Goal: Information Seeking & Learning: Learn about a topic

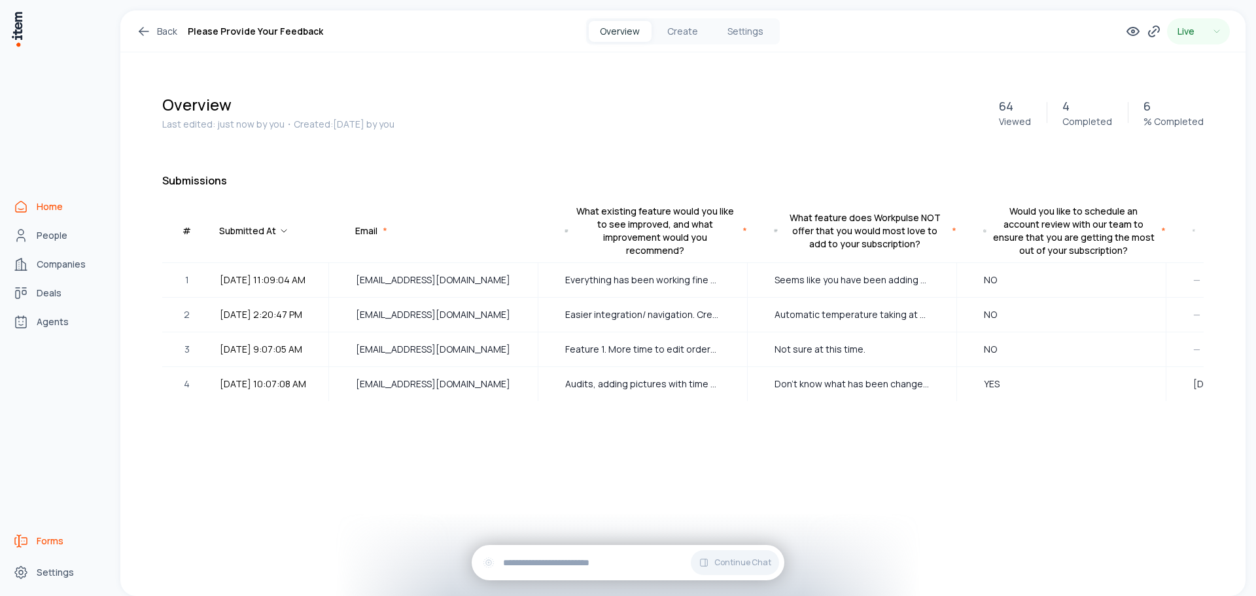
click at [35, 205] on link "Home" at bounding box center [57, 207] width 99 height 26
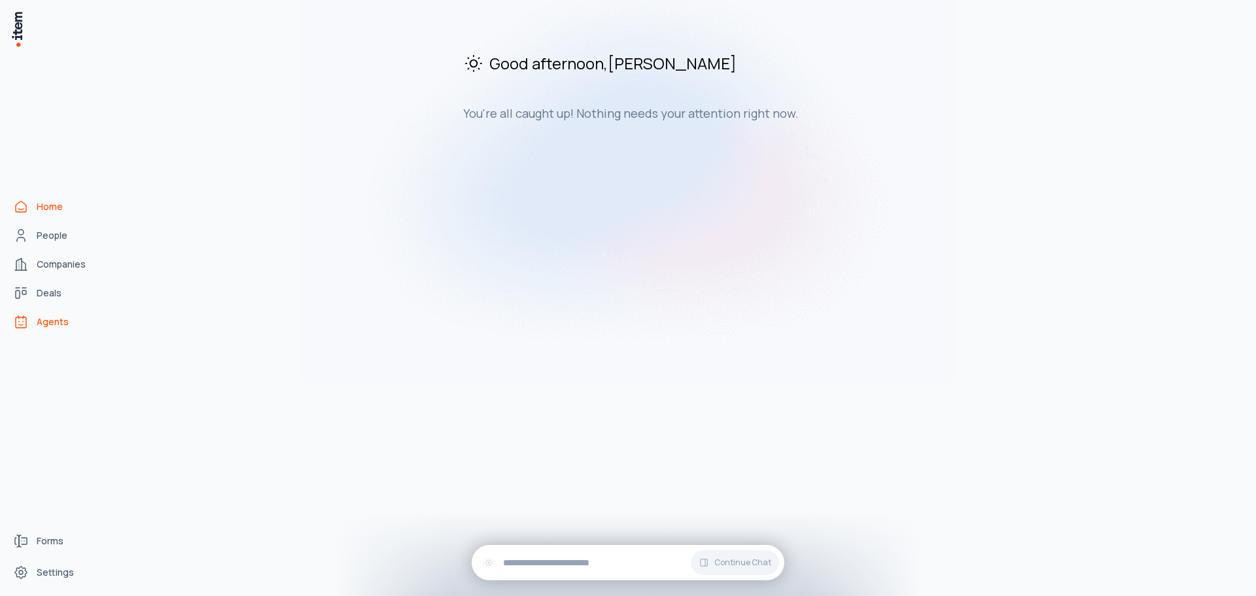
click at [63, 329] on link "Agents" at bounding box center [57, 322] width 99 height 26
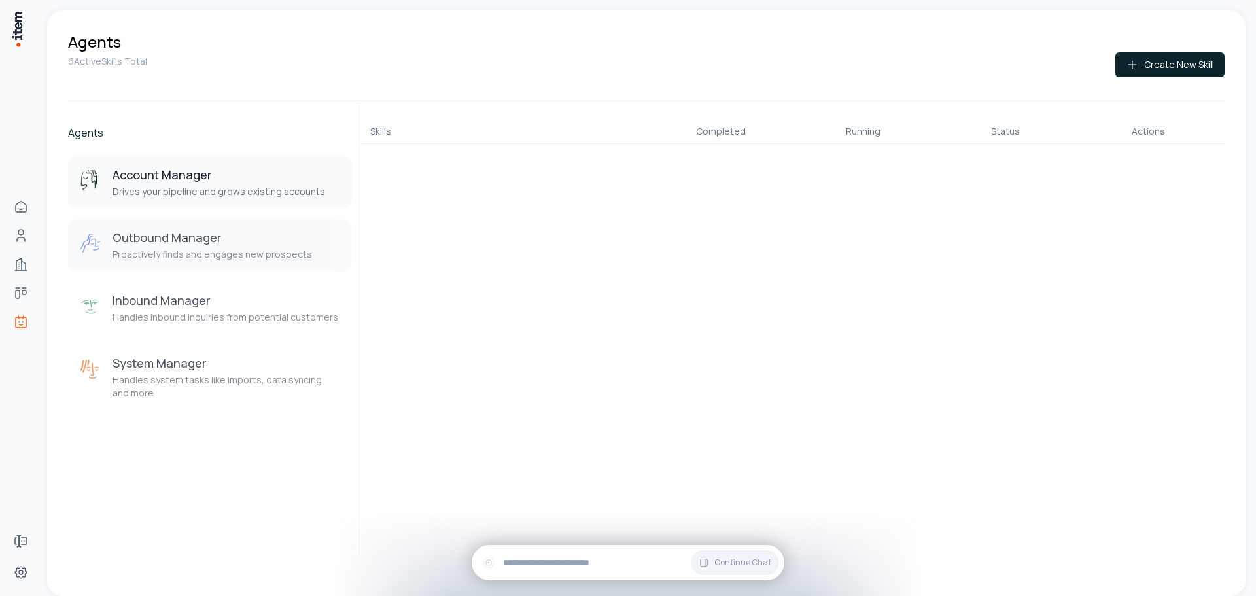
click at [202, 249] on p "Proactively finds and engages new prospects" at bounding box center [213, 254] width 200 height 13
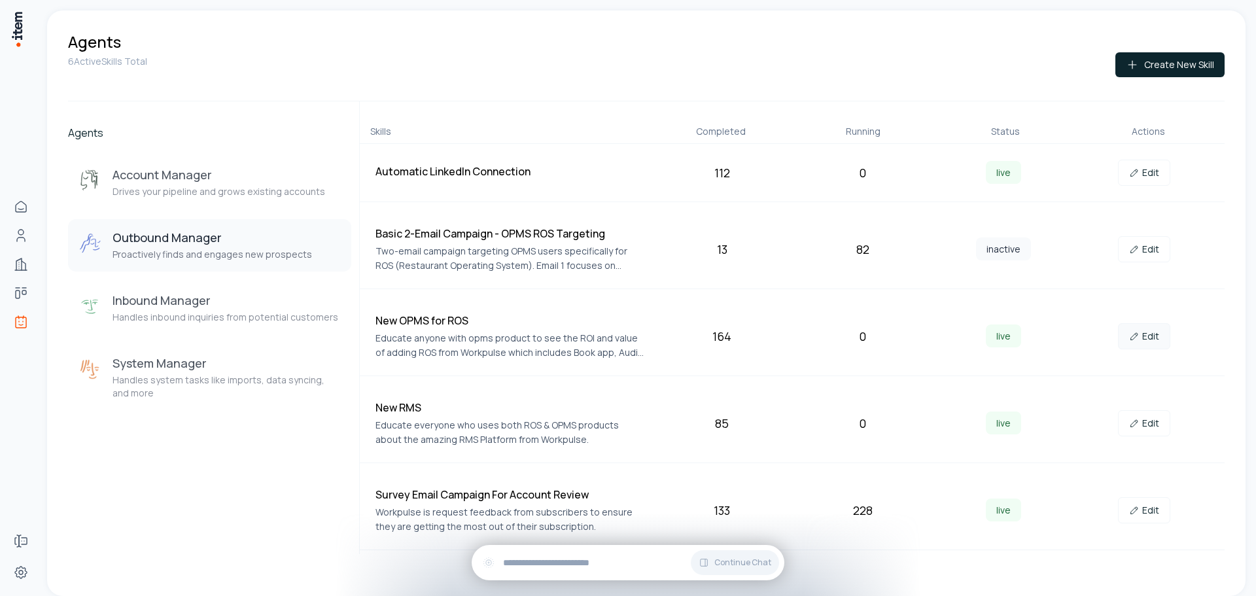
click at [1148, 335] on link "Edit" at bounding box center [1144, 336] width 52 height 26
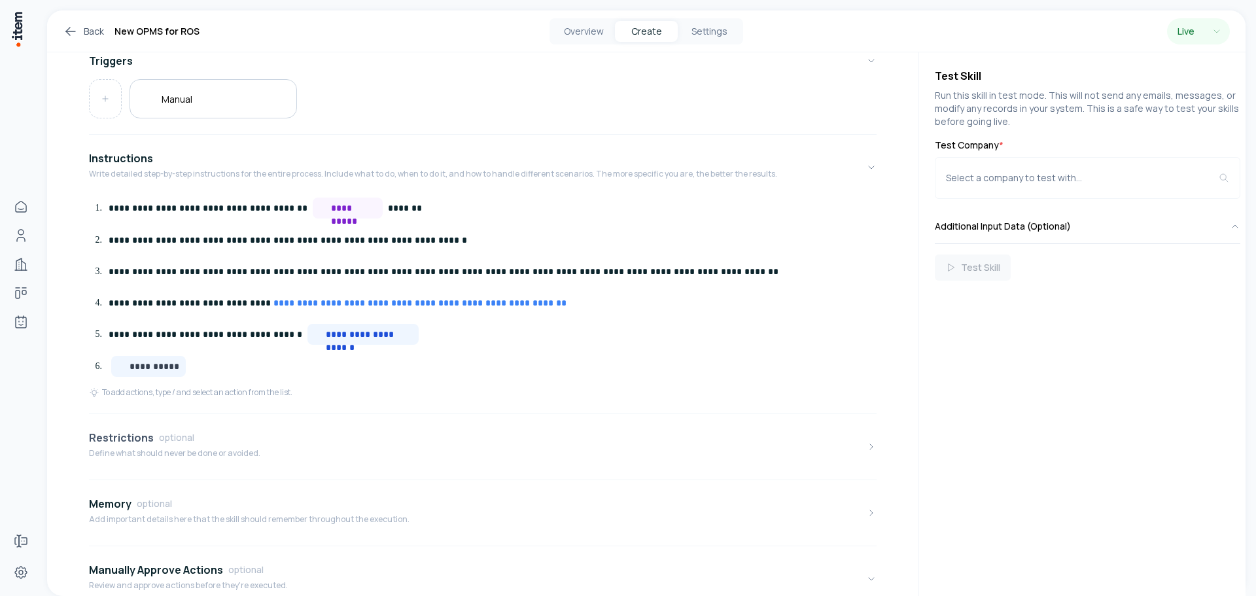
scroll to position [327, 0]
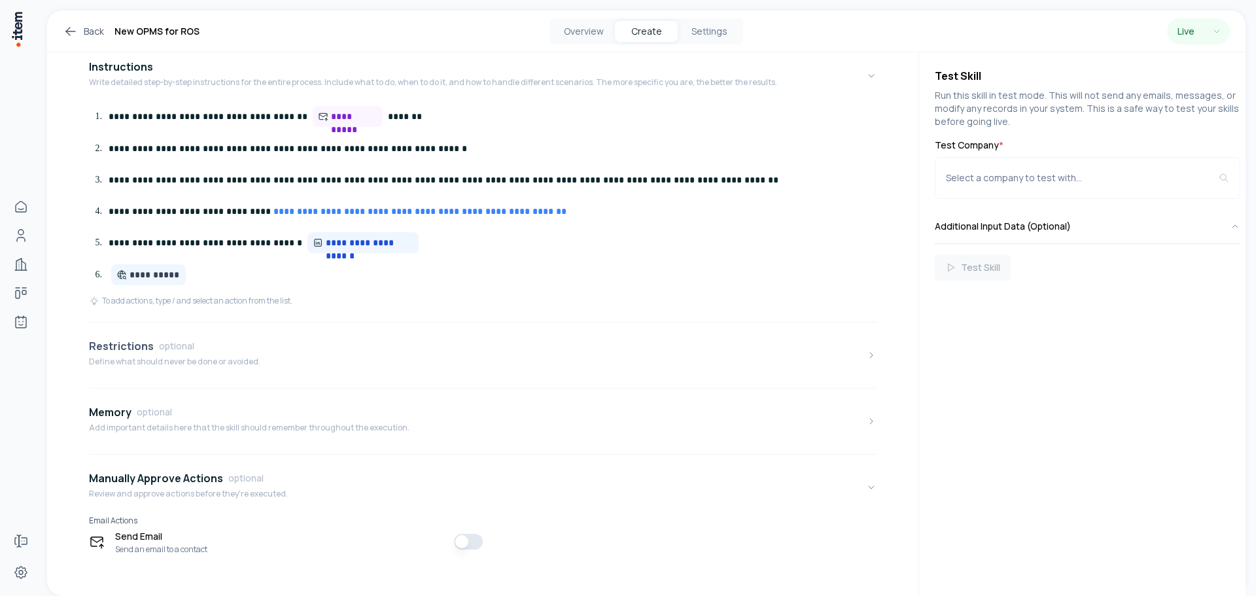
click at [224, 361] on p "Define what should never be done or avoided." at bounding box center [174, 362] width 171 height 10
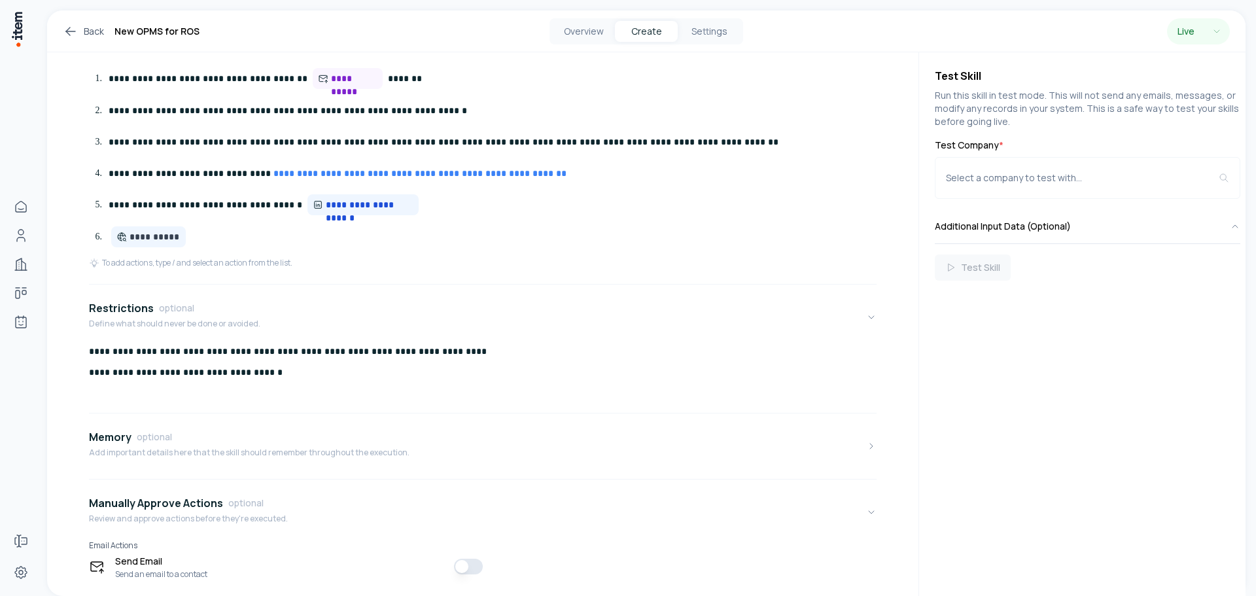
scroll to position [402, 0]
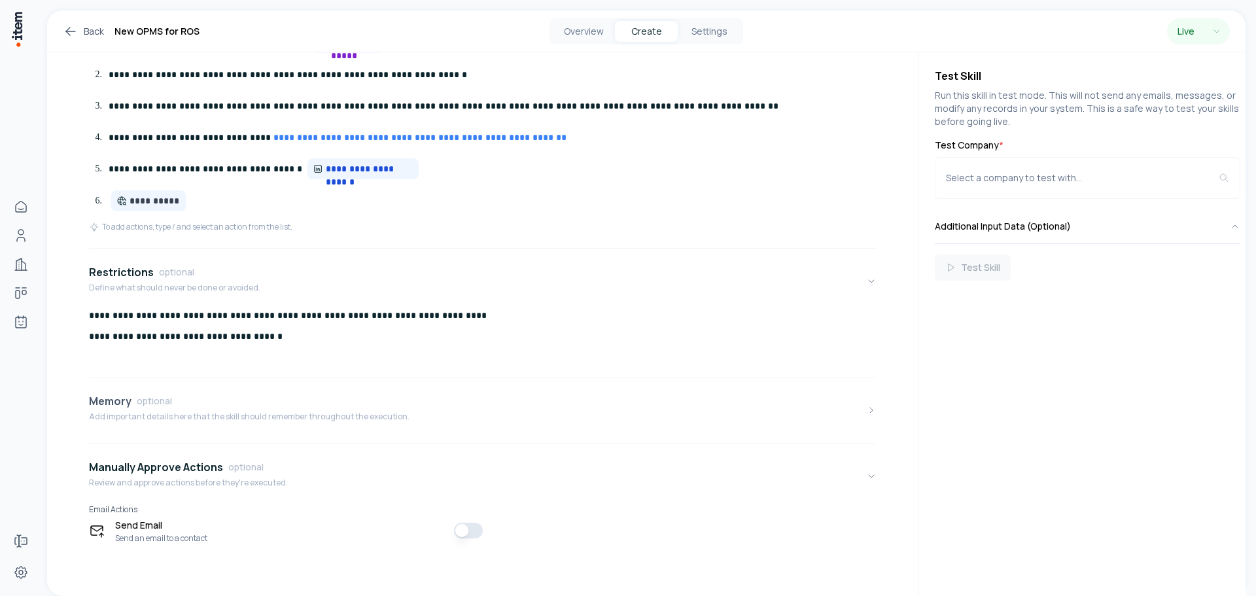
click at [300, 410] on div "Memory optional Add important details here that the skill should remember throu…" at bounding box center [249, 410] width 321 height 34
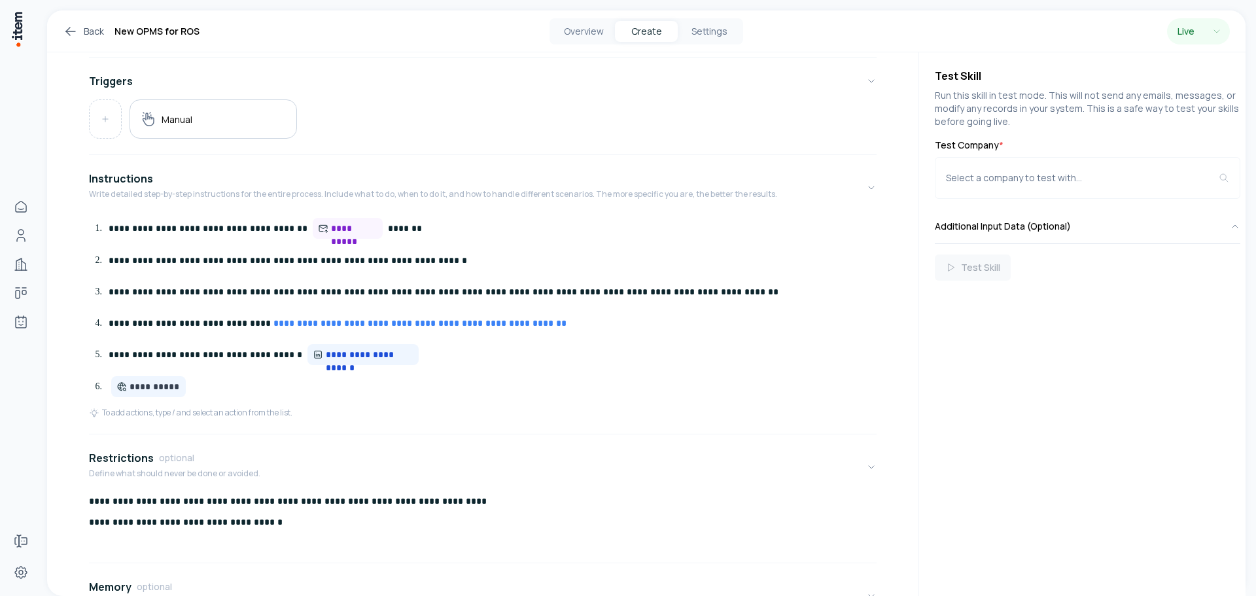
scroll to position [138, 0]
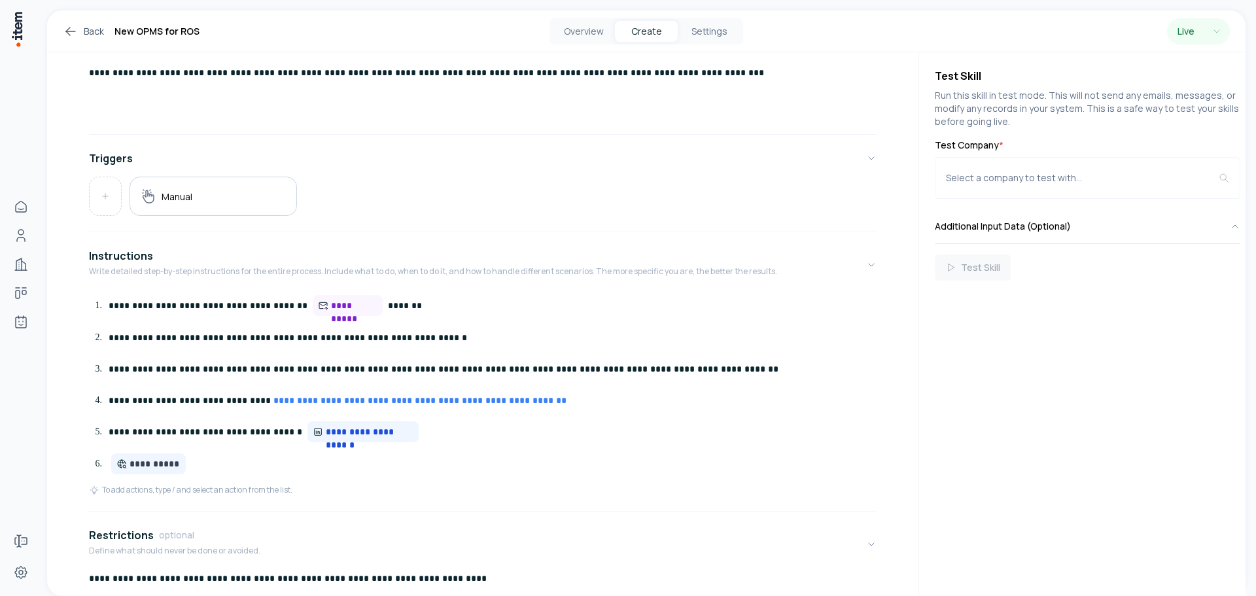
click at [70, 35] on icon at bounding box center [68, 33] width 4 height 4
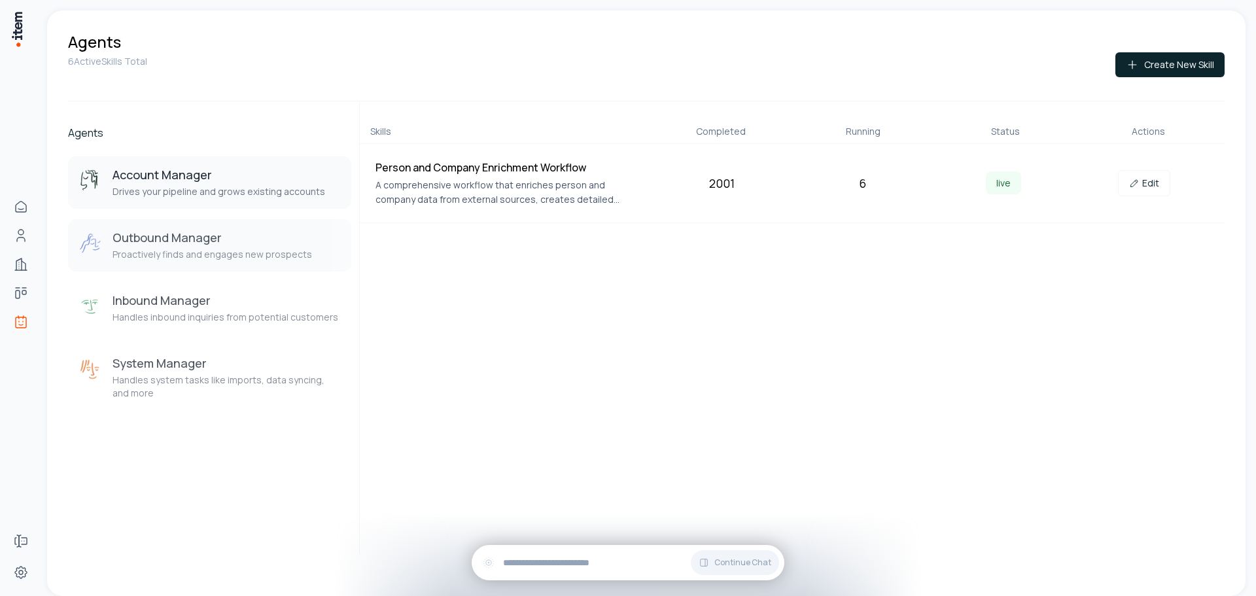
click at [200, 249] on p "Proactively finds and engages new prospects" at bounding box center [213, 254] width 200 height 13
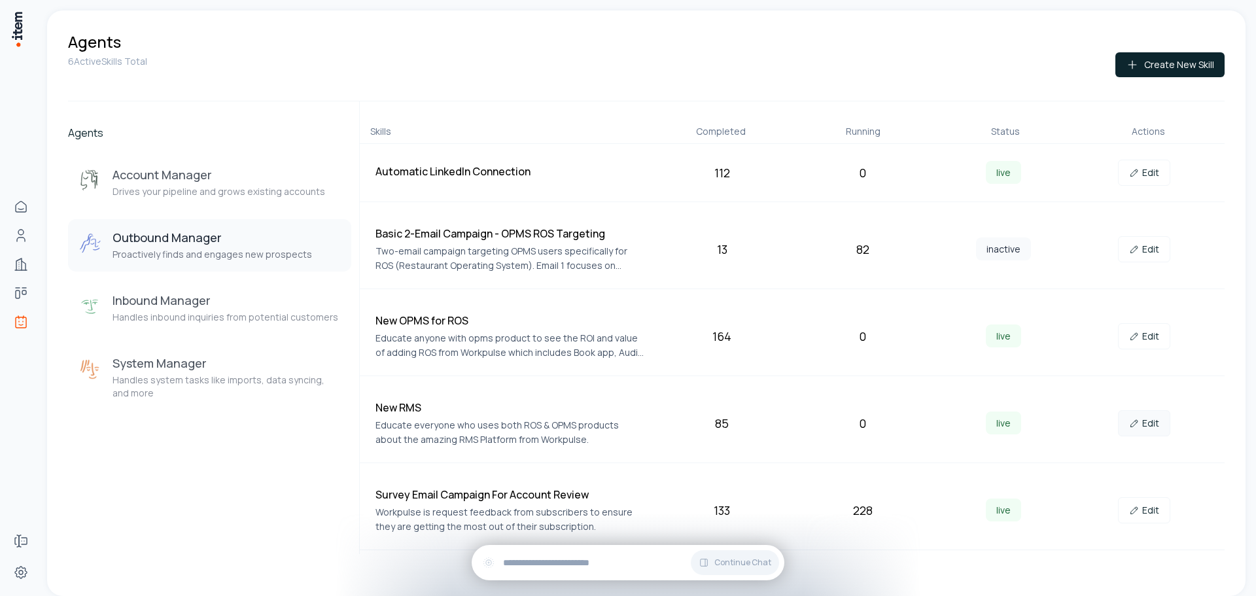
click at [1158, 423] on link "Edit" at bounding box center [1144, 423] width 52 height 26
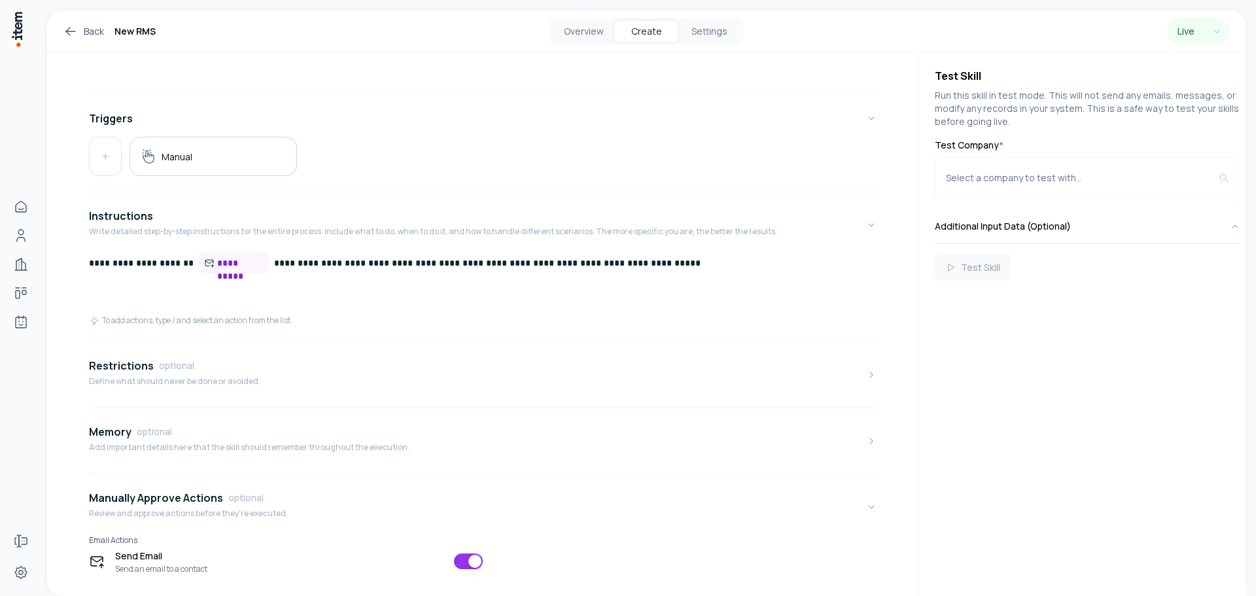
scroll to position [196, 0]
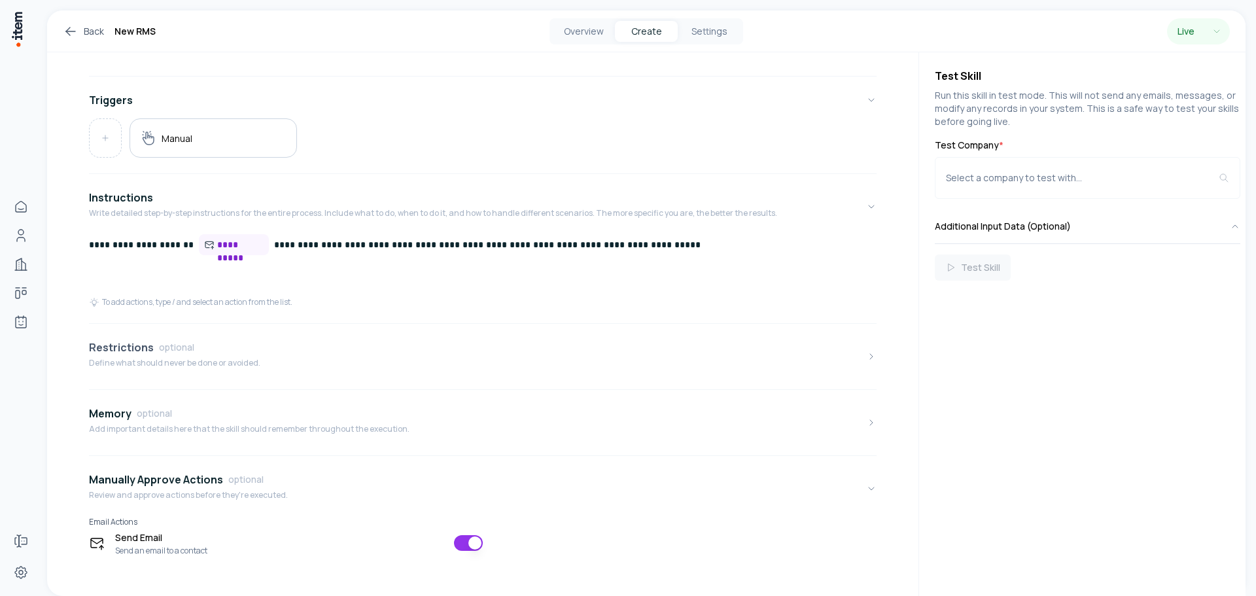
click at [248, 368] on p "Define what should never be done or avoided." at bounding box center [174, 363] width 171 height 10
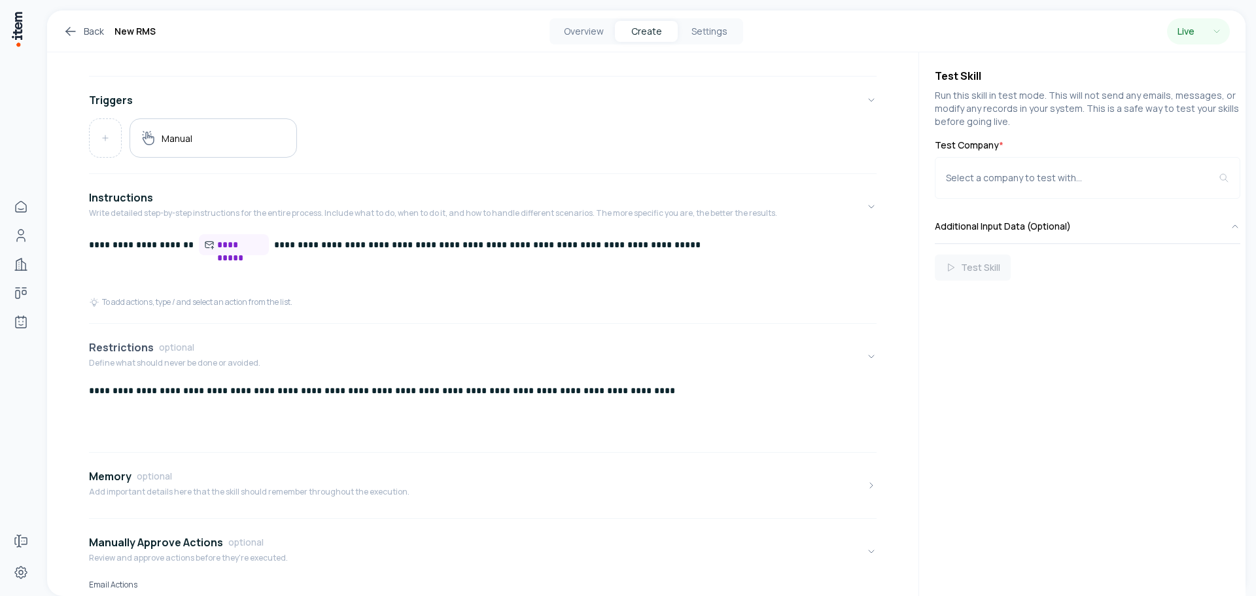
scroll to position [272, 0]
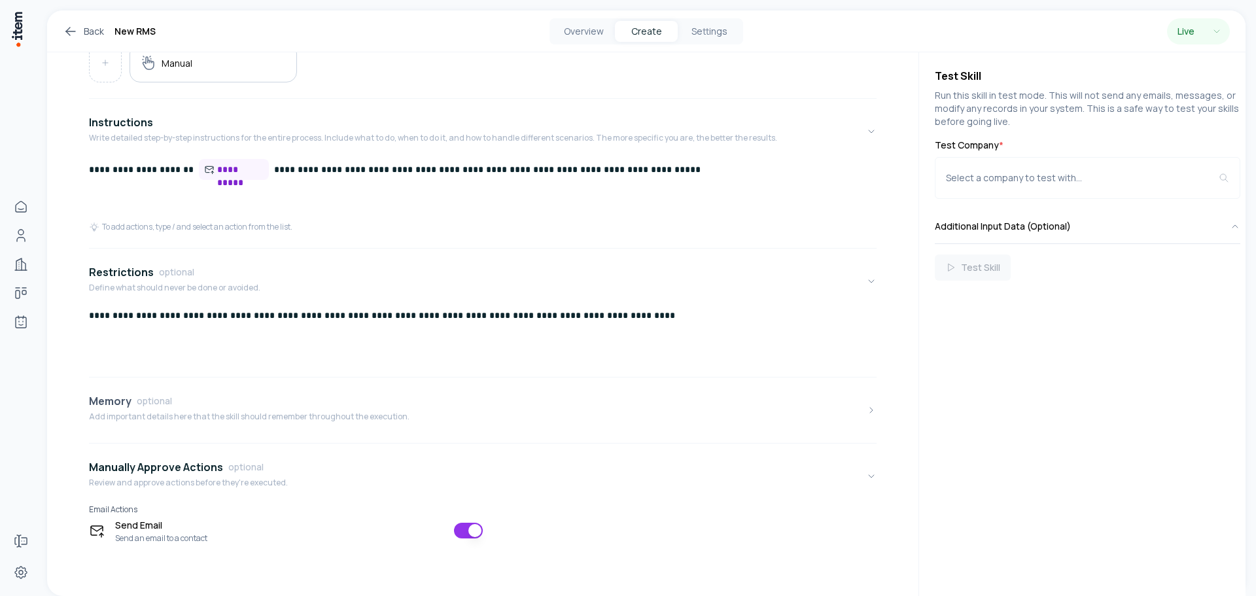
click at [243, 420] on p "Add important details here that the skill should remember throughout the execut…" at bounding box center [249, 417] width 321 height 10
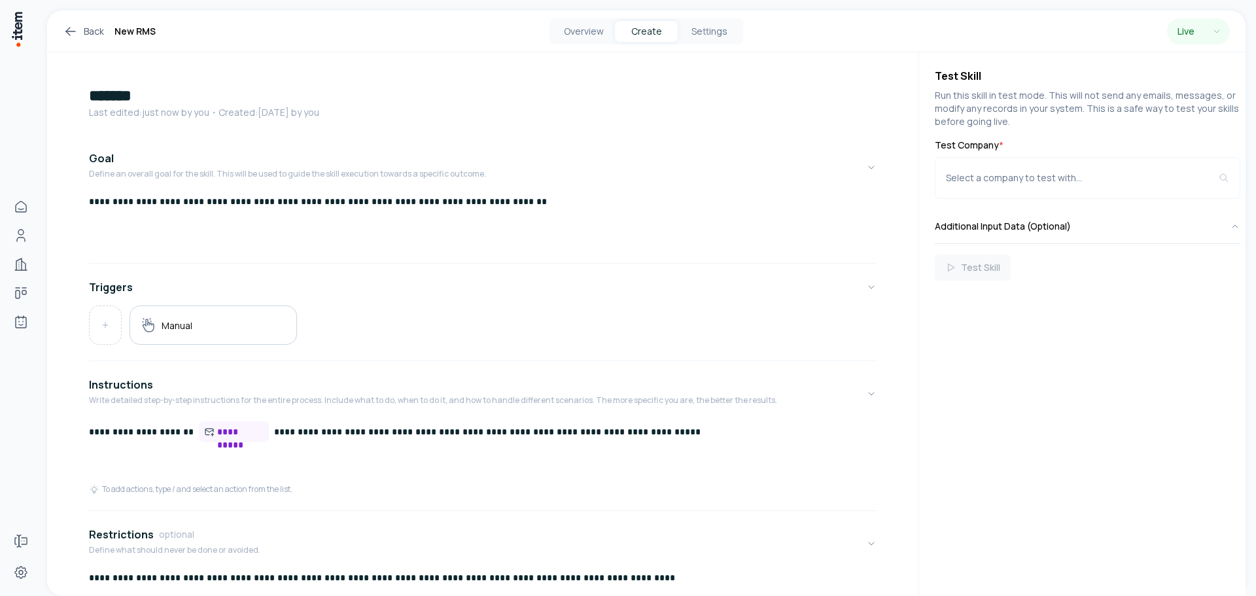
scroll to position [0, 0]
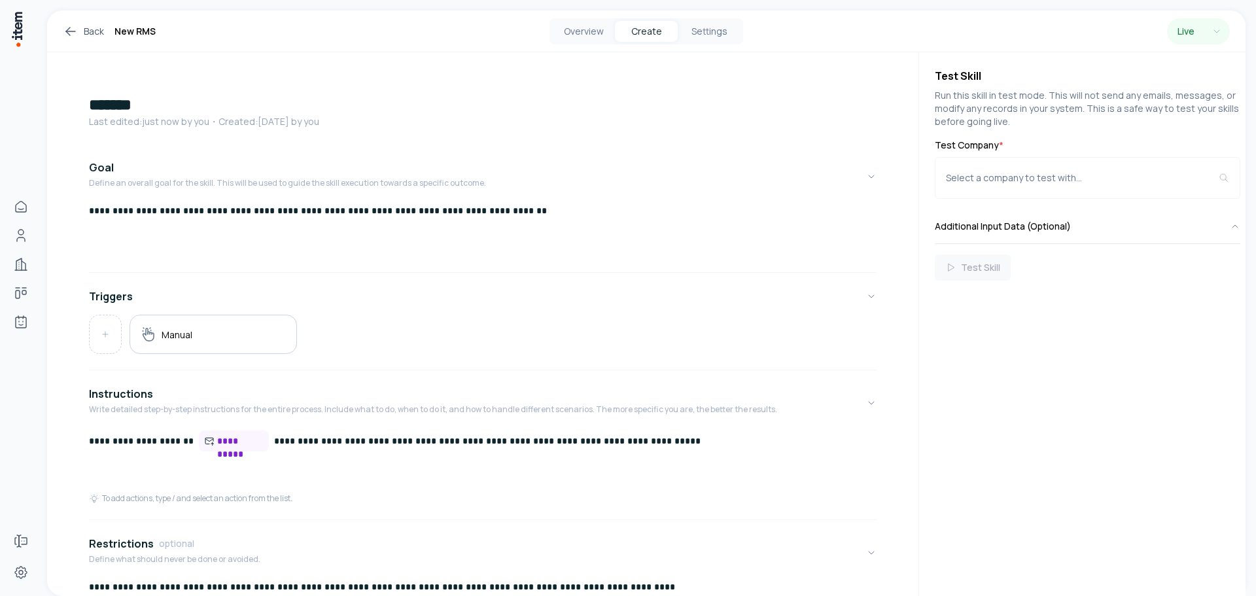
click at [69, 31] on icon at bounding box center [70, 31] width 9 height 0
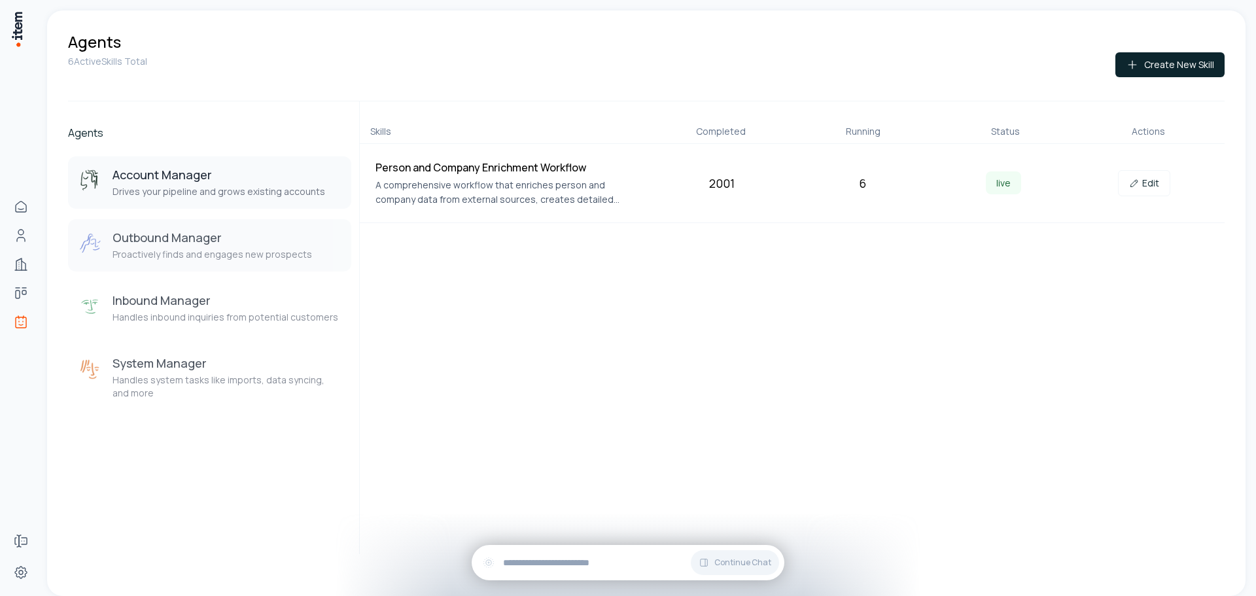
click at [189, 252] on p "Proactively finds and engages new prospects" at bounding box center [213, 254] width 200 height 13
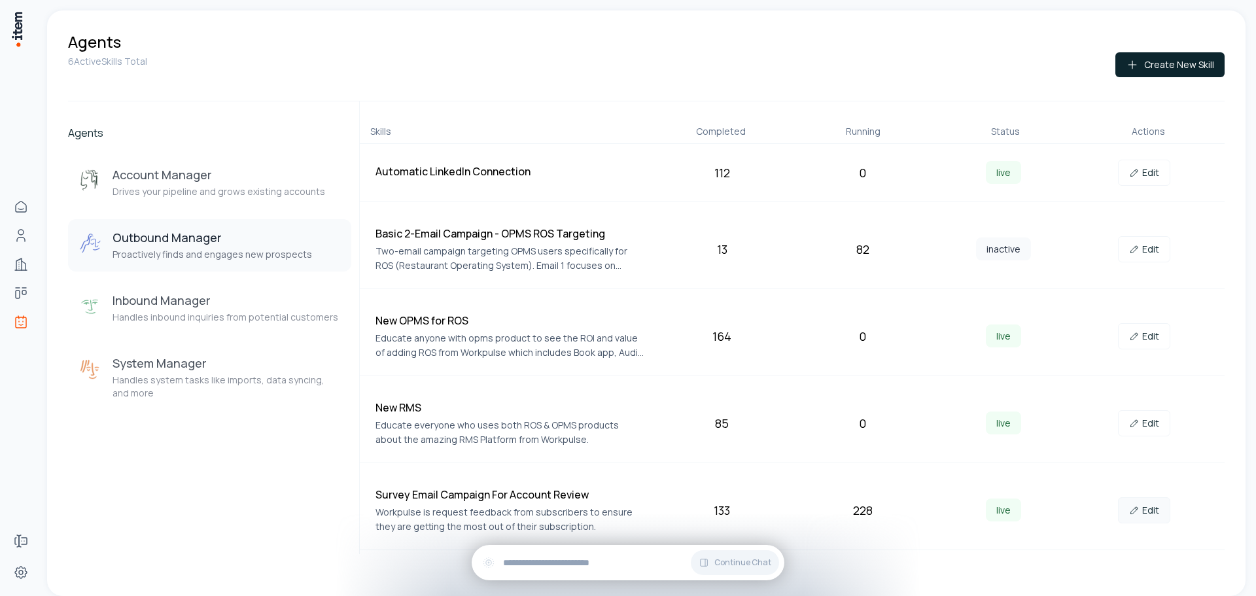
click at [1141, 507] on link "Edit" at bounding box center [1144, 510] width 52 height 26
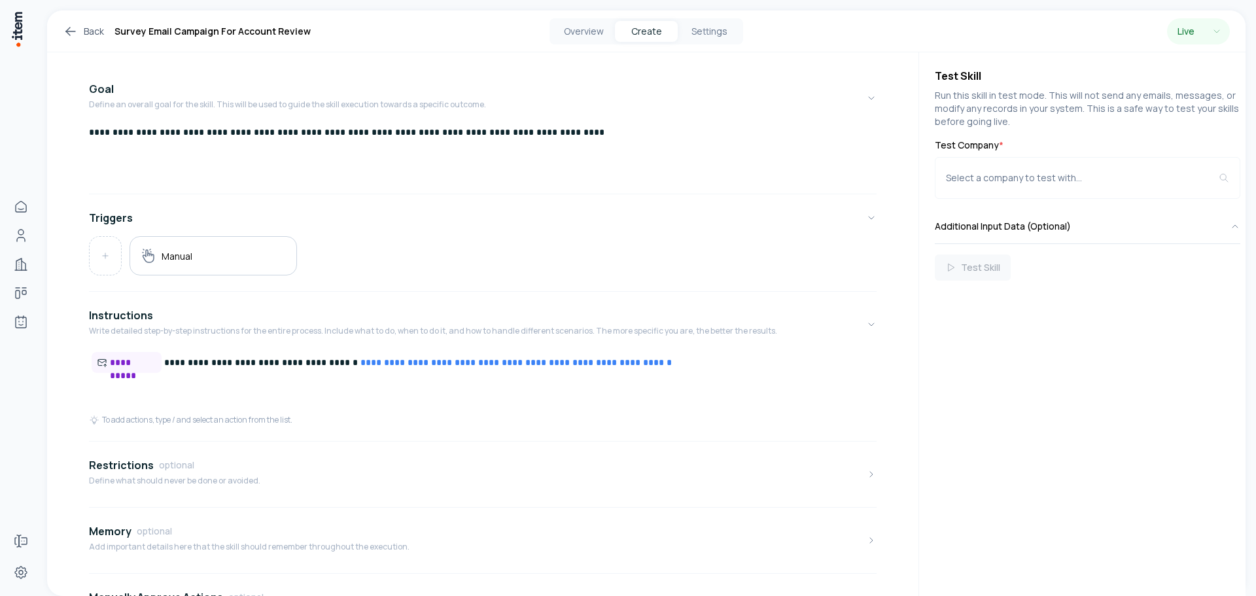
scroll to position [209, 0]
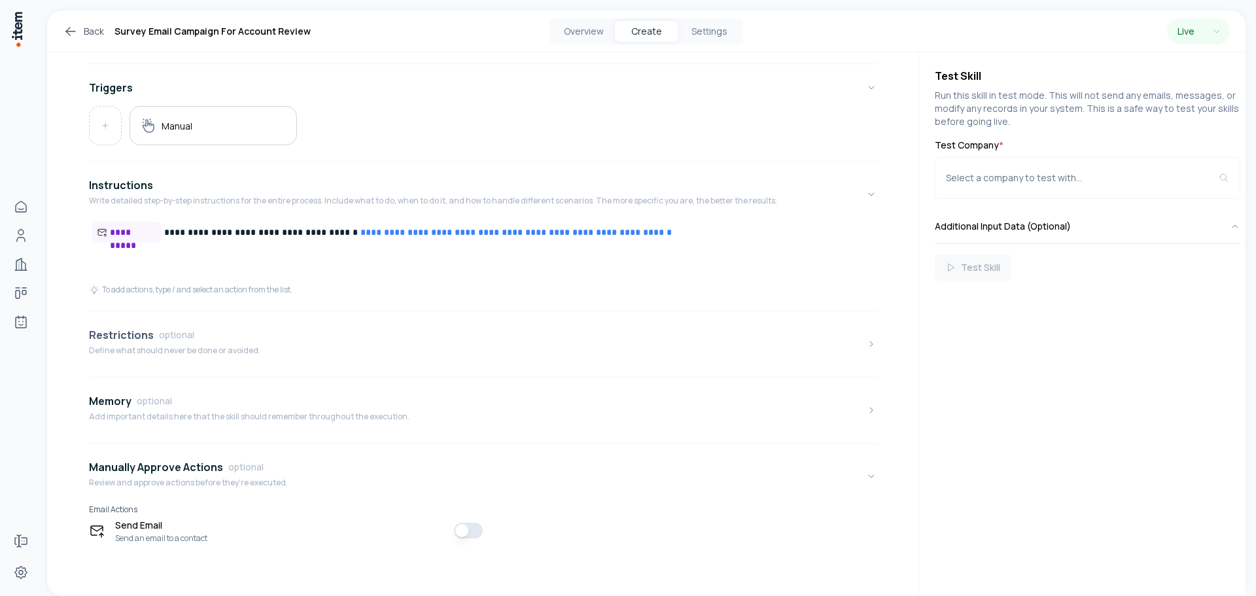
click at [232, 358] on div "Restrictions optional Define what should never be done or avoided." at bounding box center [174, 344] width 171 height 34
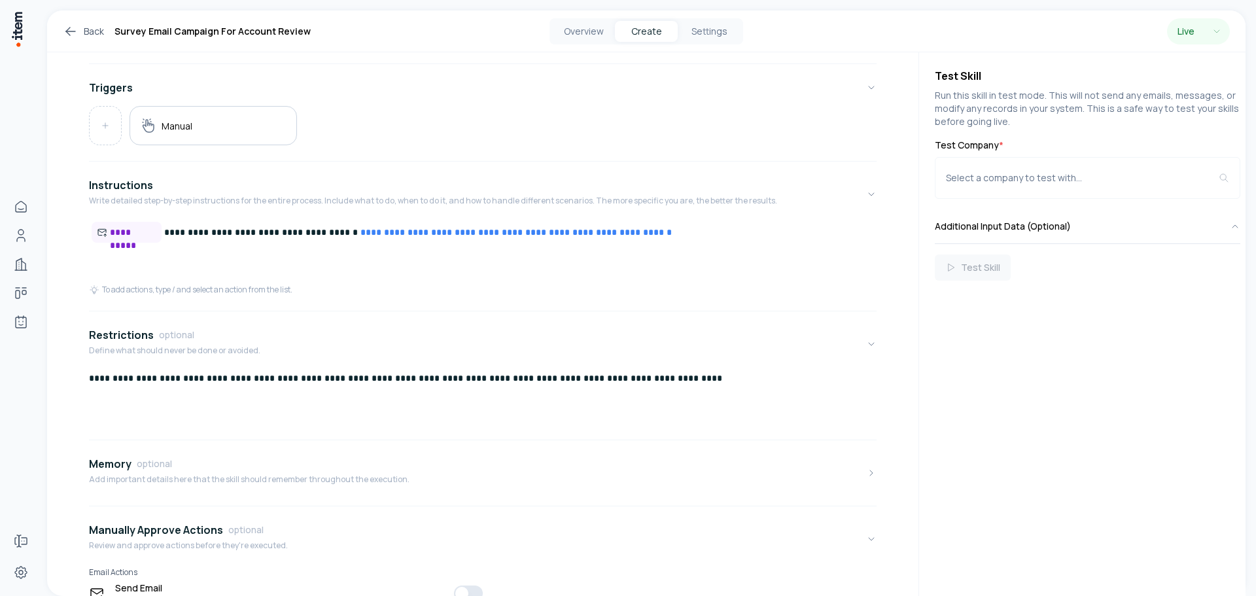
scroll to position [272, 0]
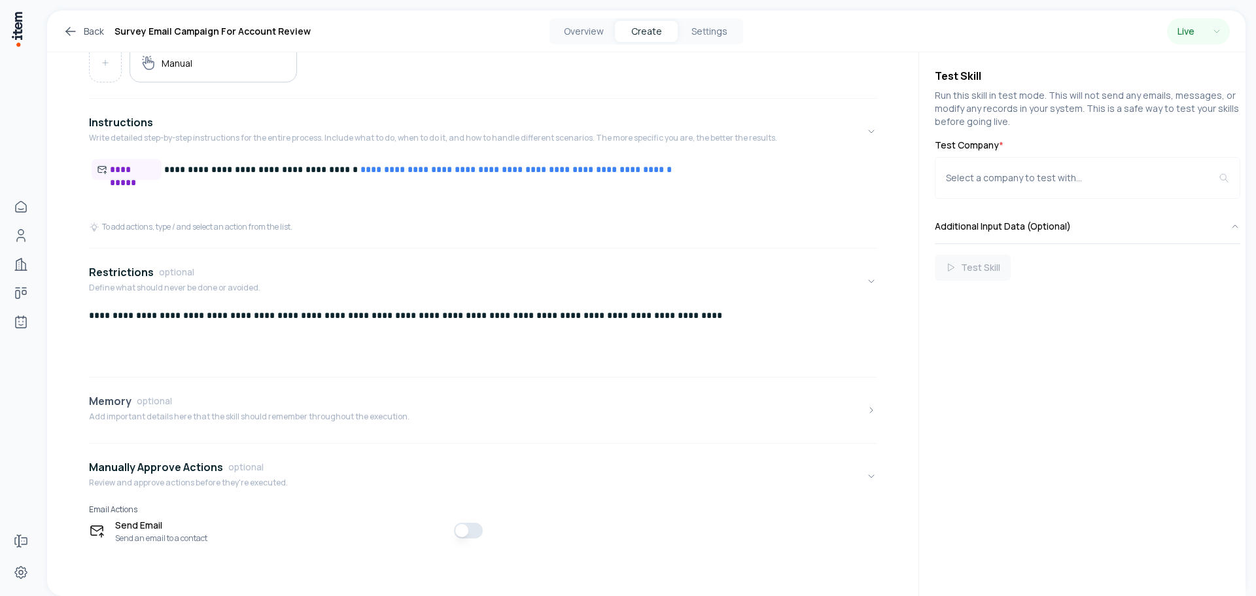
click at [393, 408] on div "Memory optional" at bounding box center [249, 401] width 321 height 16
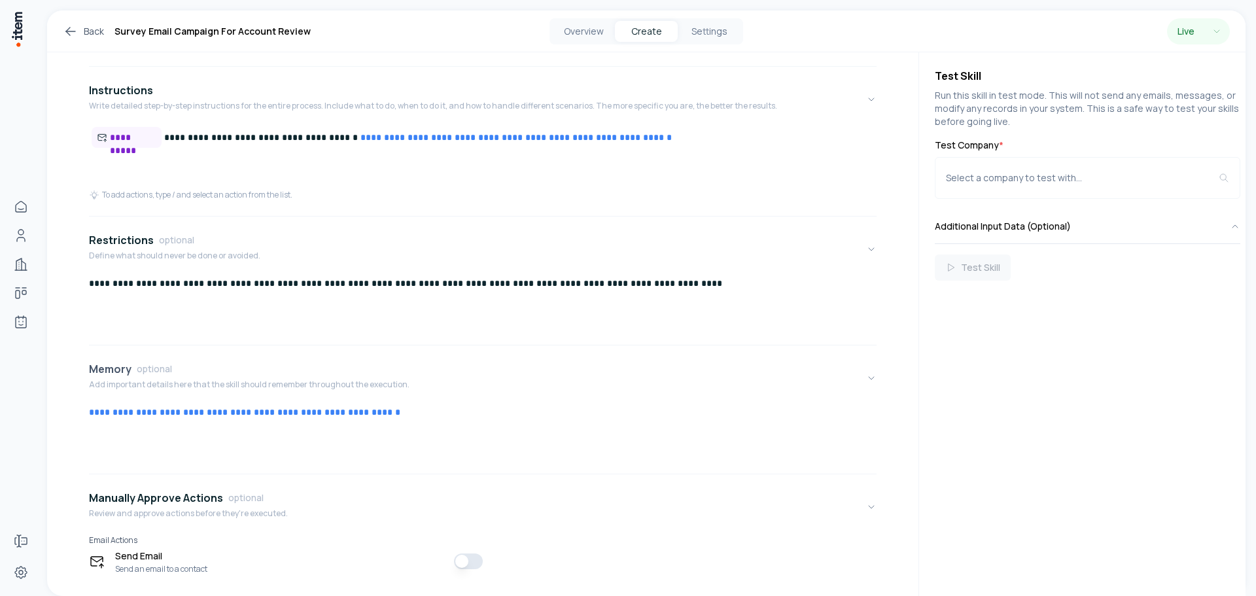
scroll to position [334, 0]
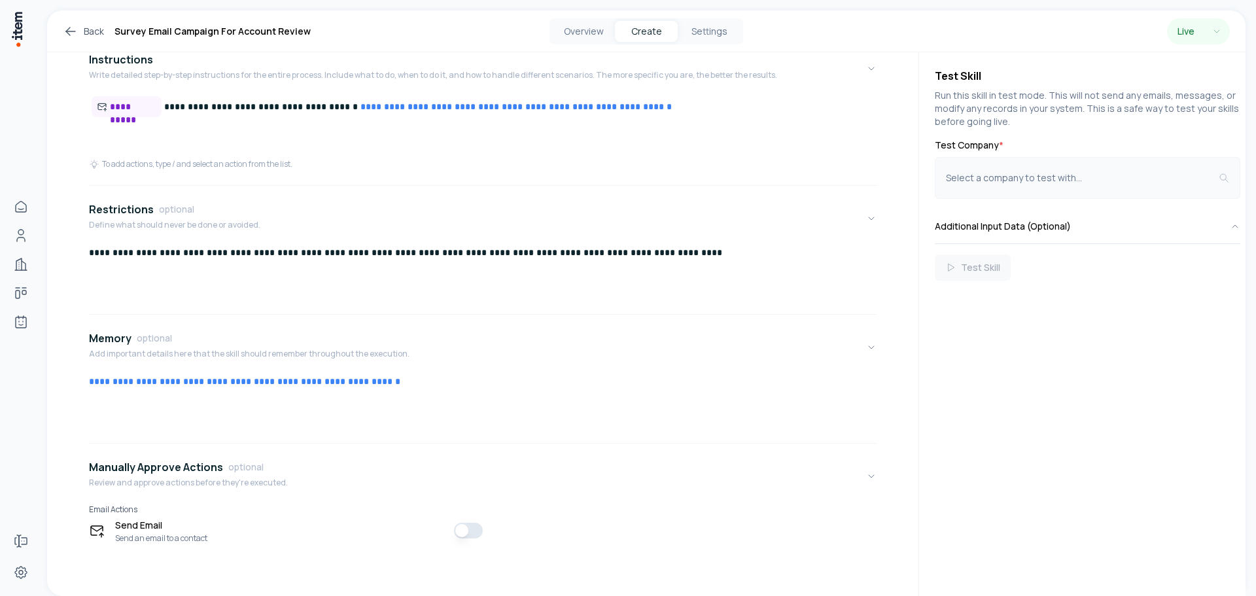
click at [995, 173] on div "Select a company to test with..." at bounding box center [1082, 177] width 273 height 13
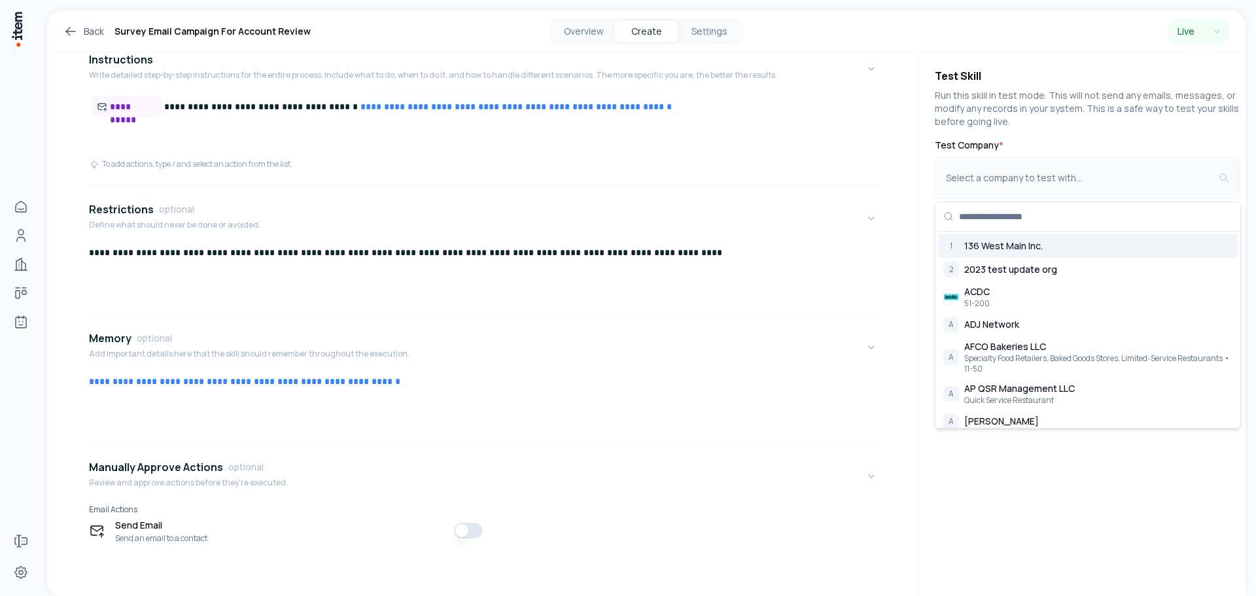
click at [995, 173] on div "Select a company to test with..." at bounding box center [1082, 177] width 273 height 13
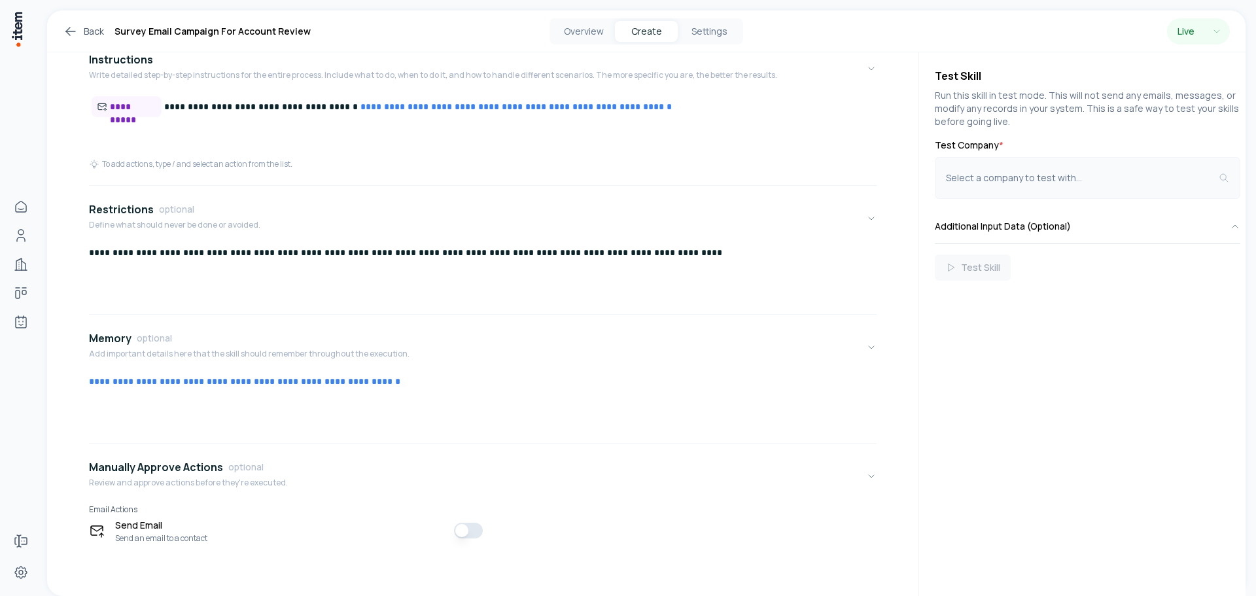
click at [995, 173] on div "Select a company to test with..." at bounding box center [1082, 177] width 273 height 13
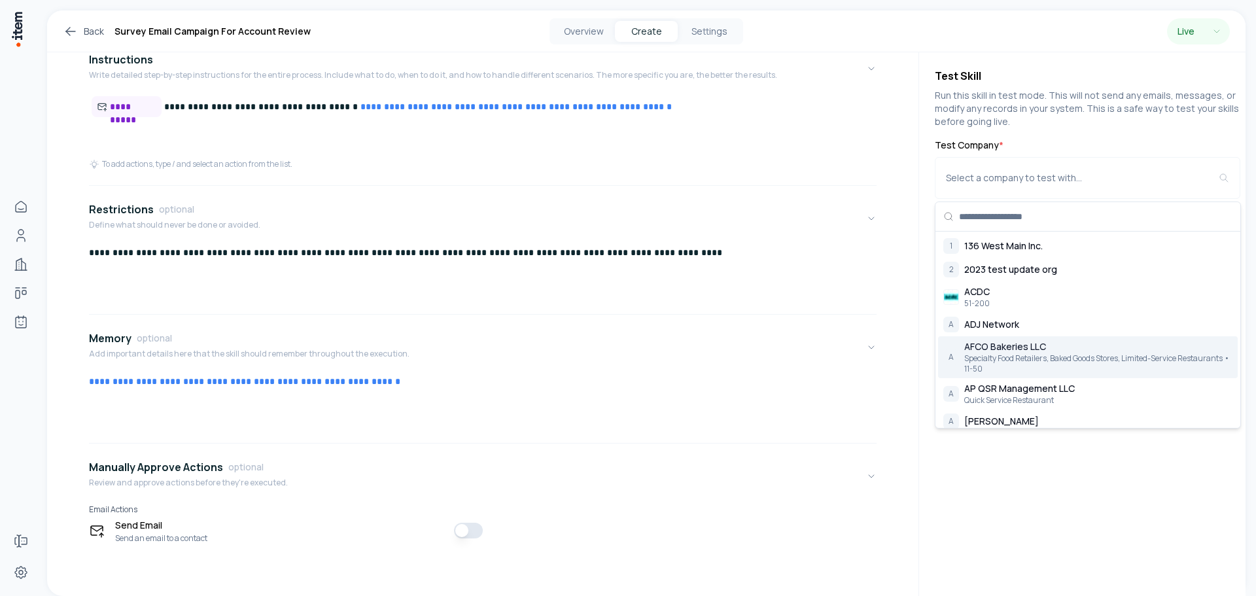
click at [1027, 351] on span "AFCO Bakeries LLC" at bounding box center [1005, 346] width 82 height 13
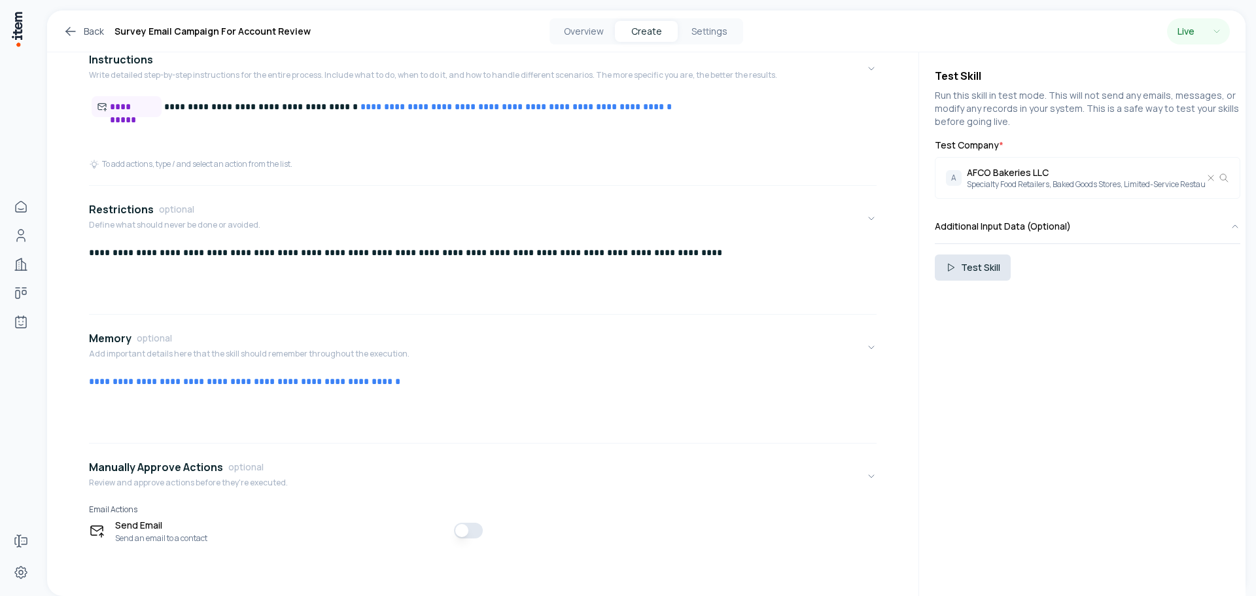
click at [976, 273] on button "Test Skill" at bounding box center [973, 268] width 76 height 26
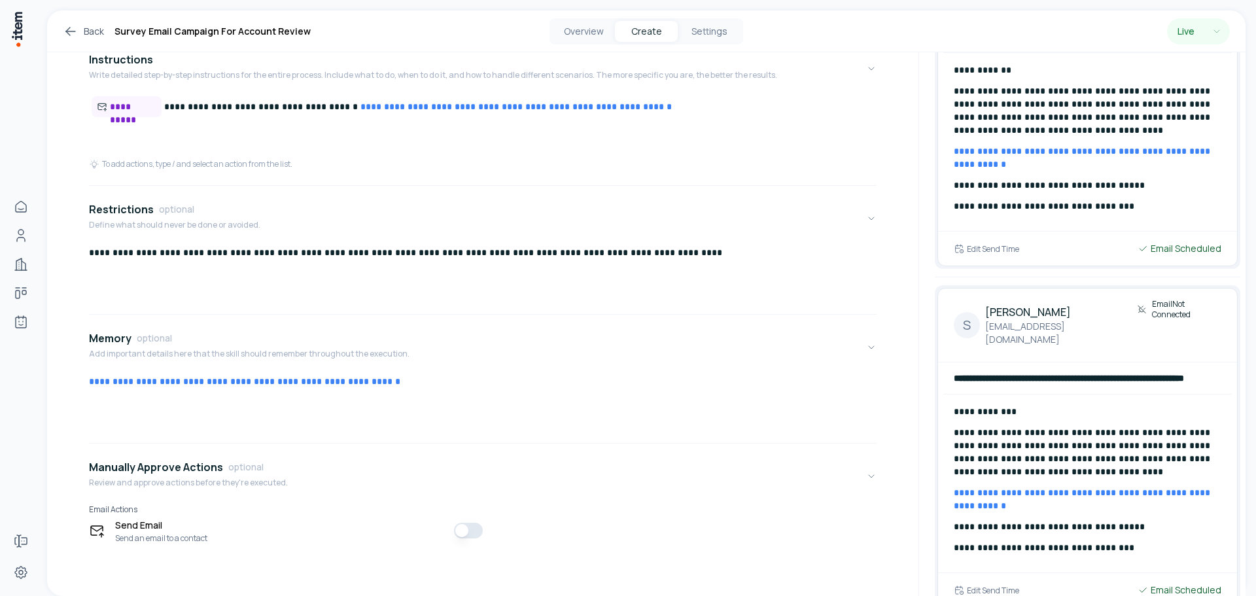
scroll to position [523, 0]
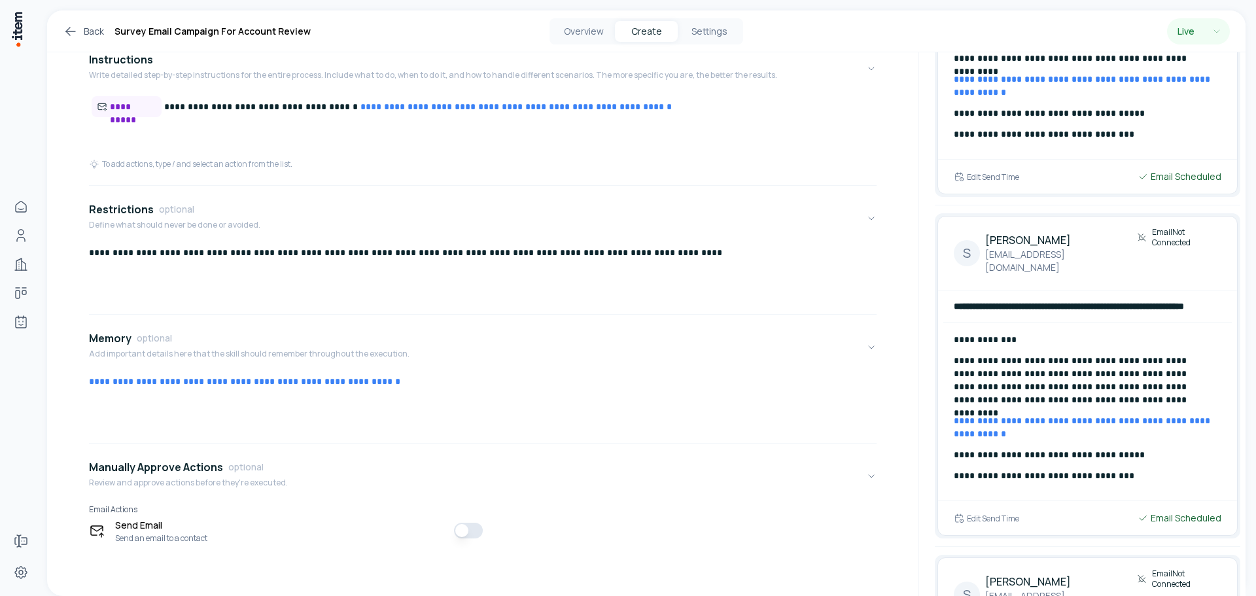
click at [1081, 416] on link "**********" at bounding box center [1083, 427] width 259 height 22
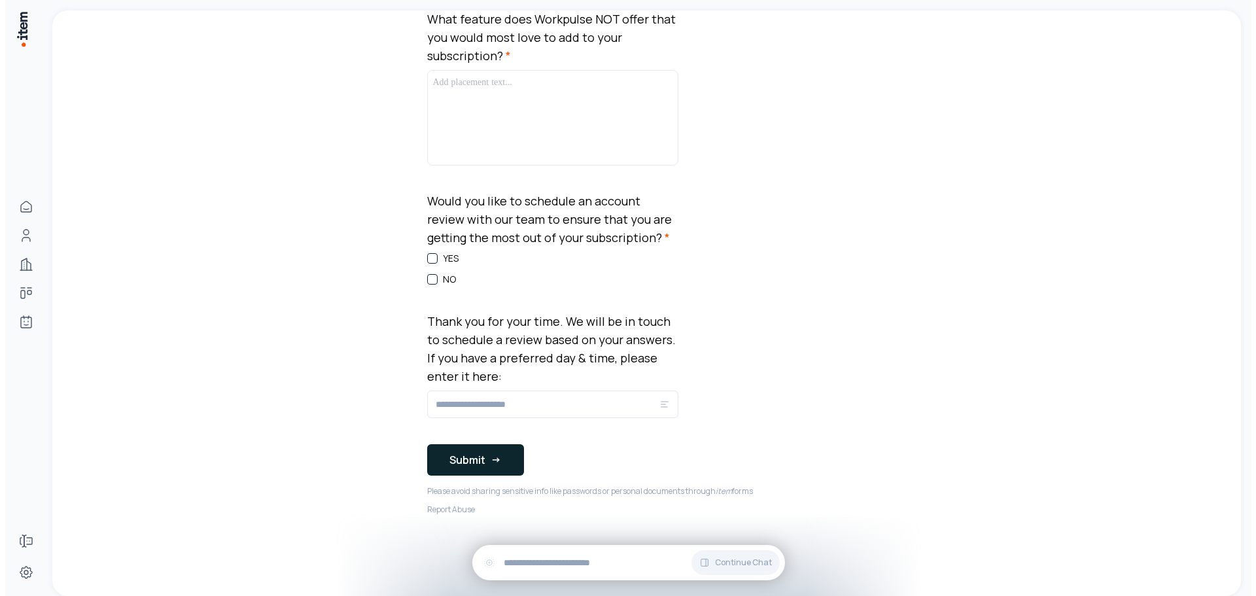
scroll to position [482, 0]
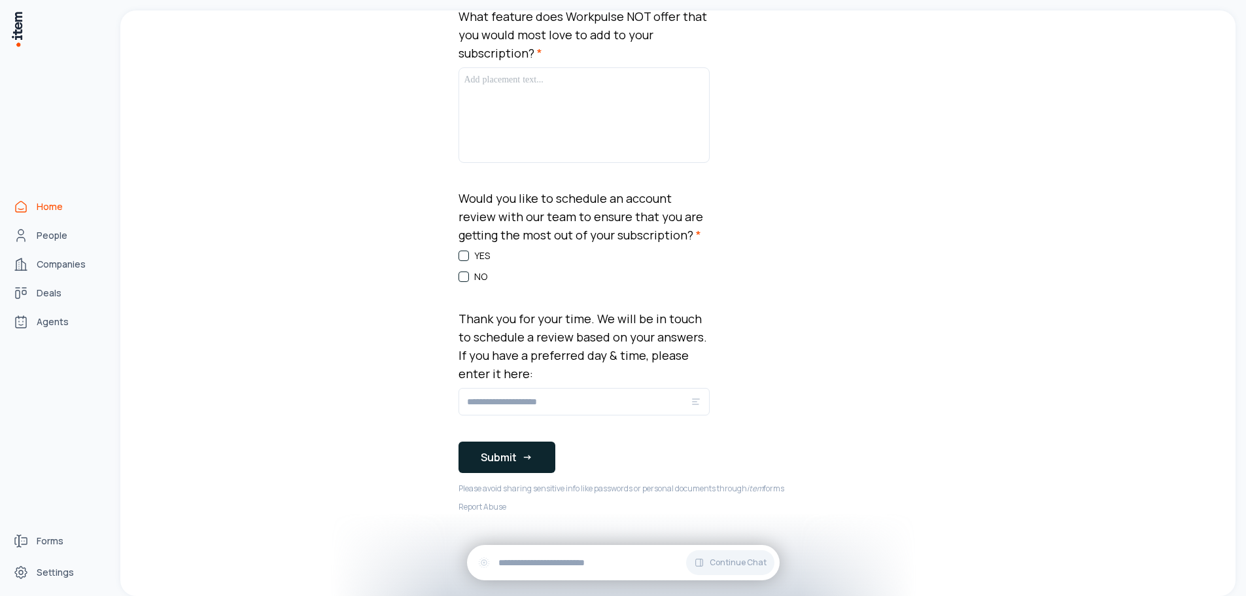
click at [38, 204] on span "Home" at bounding box center [50, 206] width 26 height 13
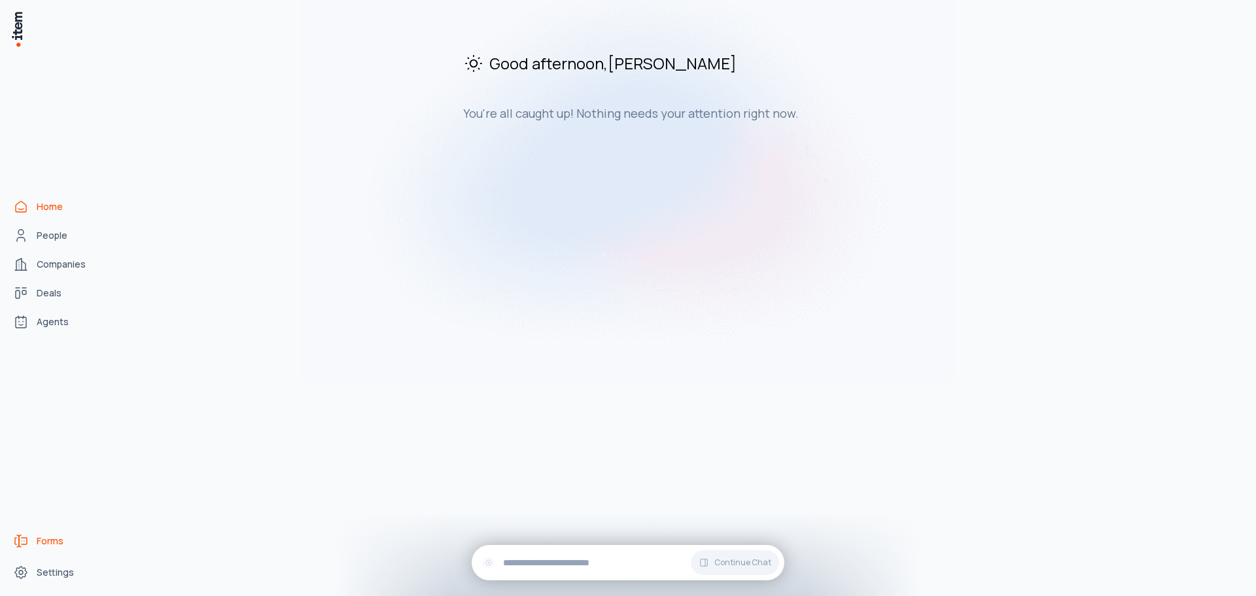
click at [55, 540] on span "Forms" at bounding box center [50, 541] width 27 height 13
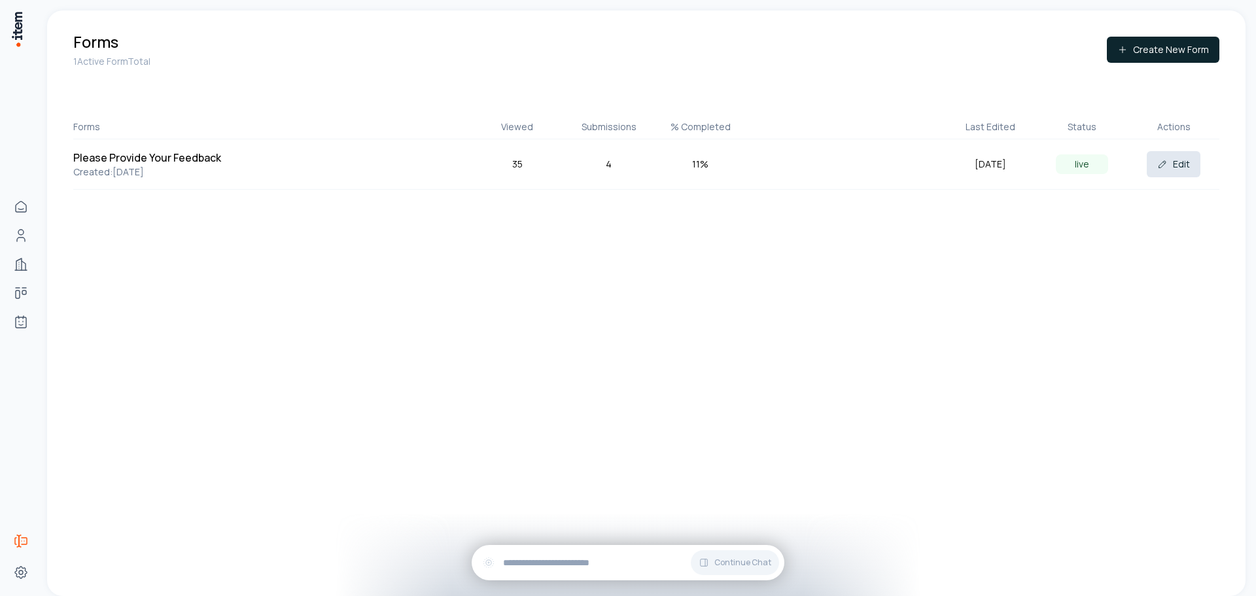
click at [1184, 164] on button "Edit" at bounding box center [1174, 164] width 54 height 26
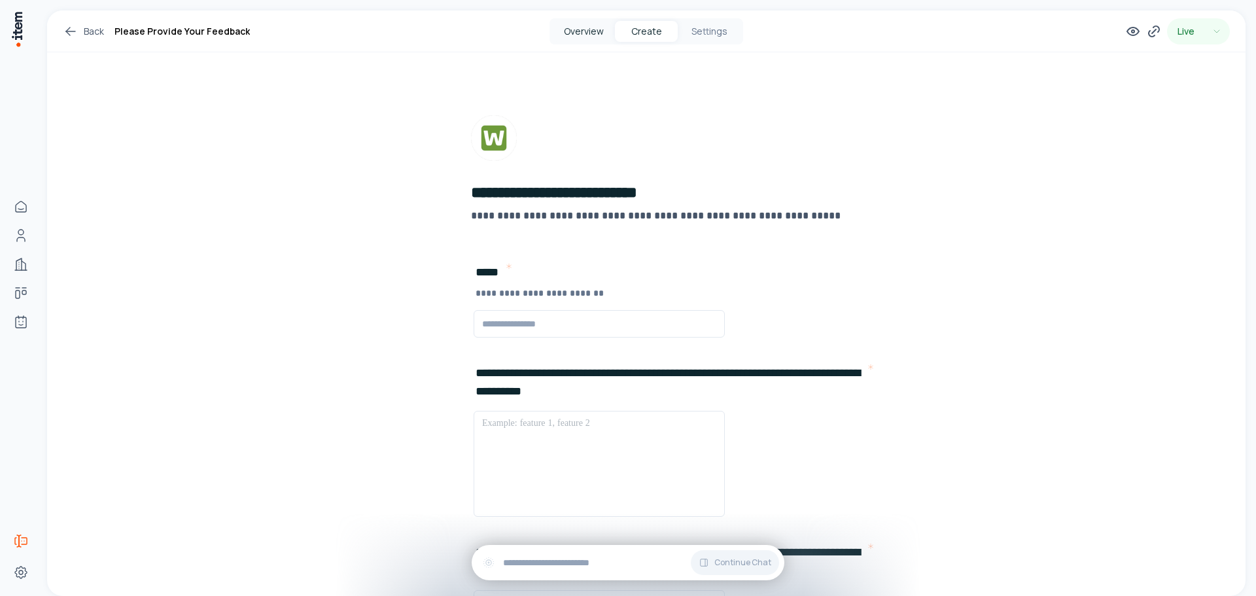
click at [577, 34] on button "Overview" at bounding box center [583, 31] width 63 height 21
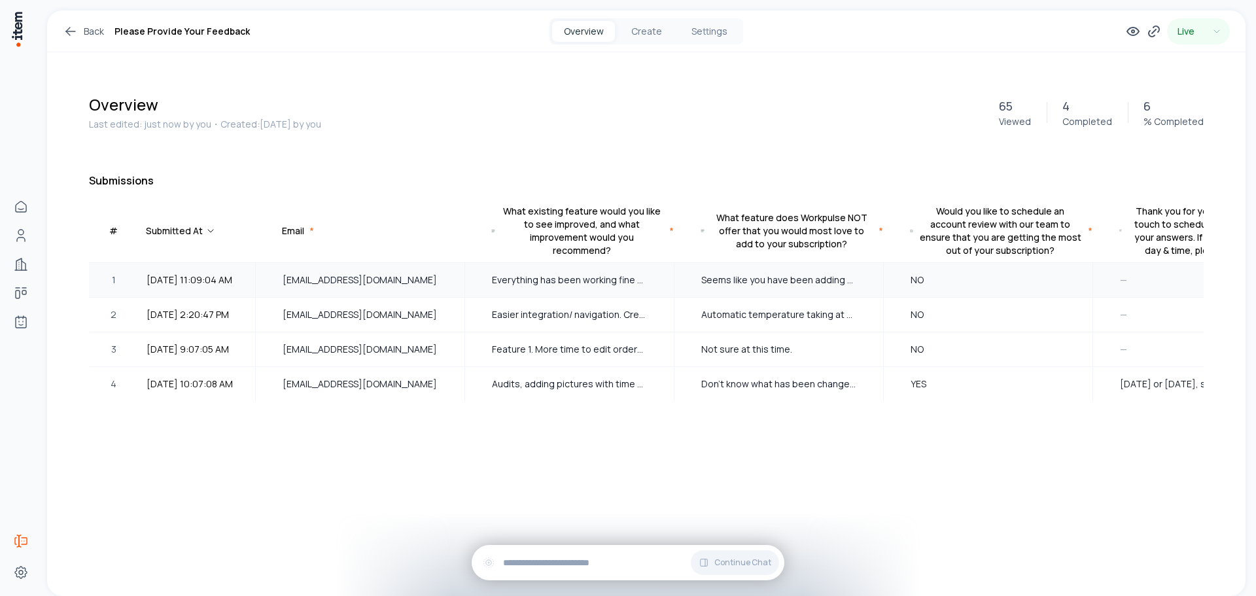
click at [435, 275] on span "rlmmkm8179@gmail.com" at bounding box center [360, 280] width 155 height 14
drag, startPoint x: 435, startPoint y: 275, endPoint x: 970, endPoint y: 281, distance: 535.3
click at [440, 275] on div "rlmmkm8179@gmail.com" at bounding box center [359, 280] width 207 height 33
click at [110, 274] on div "1" at bounding box center [113, 280] width 49 height 33
click at [175, 273] on tr "1 9/30/2025, 11:09:04 AM rlmmkm8179@gmail.com Everything has been working fine …" at bounding box center [696, 280] width 1214 height 35
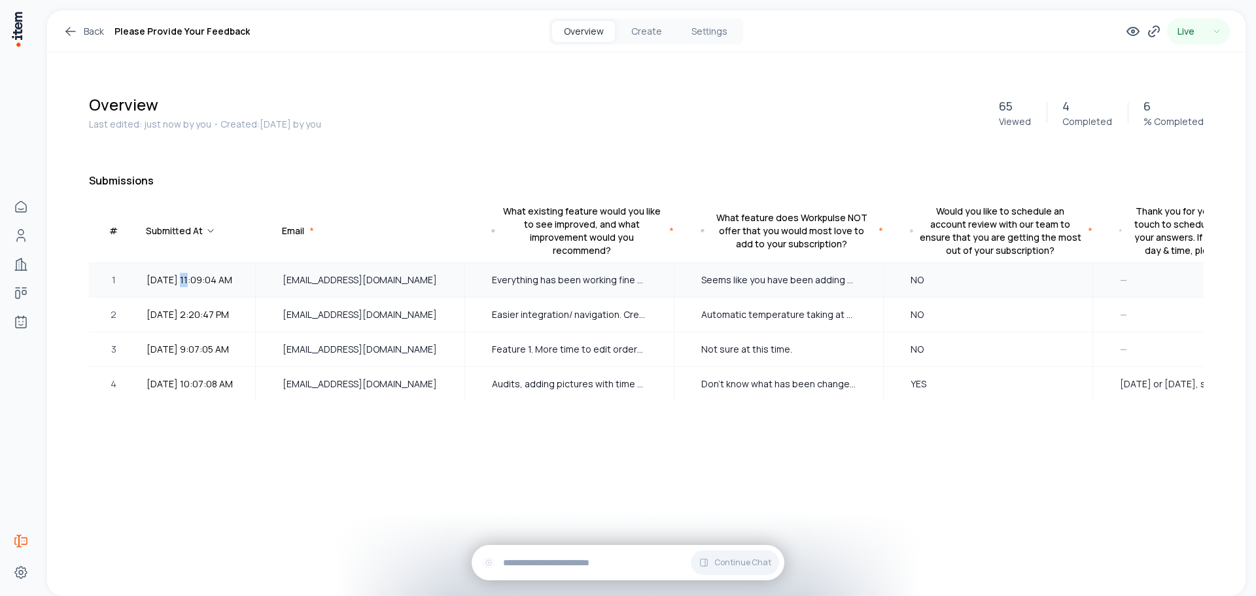
drag, startPoint x: 183, startPoint y: 270, endPoint x: 213, endPoint y: 273, distance: 30.3
click at [191, 270] on div "9/30/2025, 11:09:04 AM" at bounding box center [197, 280] width 116 height 25
drag, startPoint x: 213, startPoint y: 273, endPoint x: 235, endPoint y: 274, distance: 22.3
click at [217, 274] on span "9/30/2025, 11:09:04 AM" at bounding box center [197, 280] width 100 height 14
drag, startPoint x: 395, startPoint y: 268, endPoint x: 408, endPoint y: 265, distance: 13.3
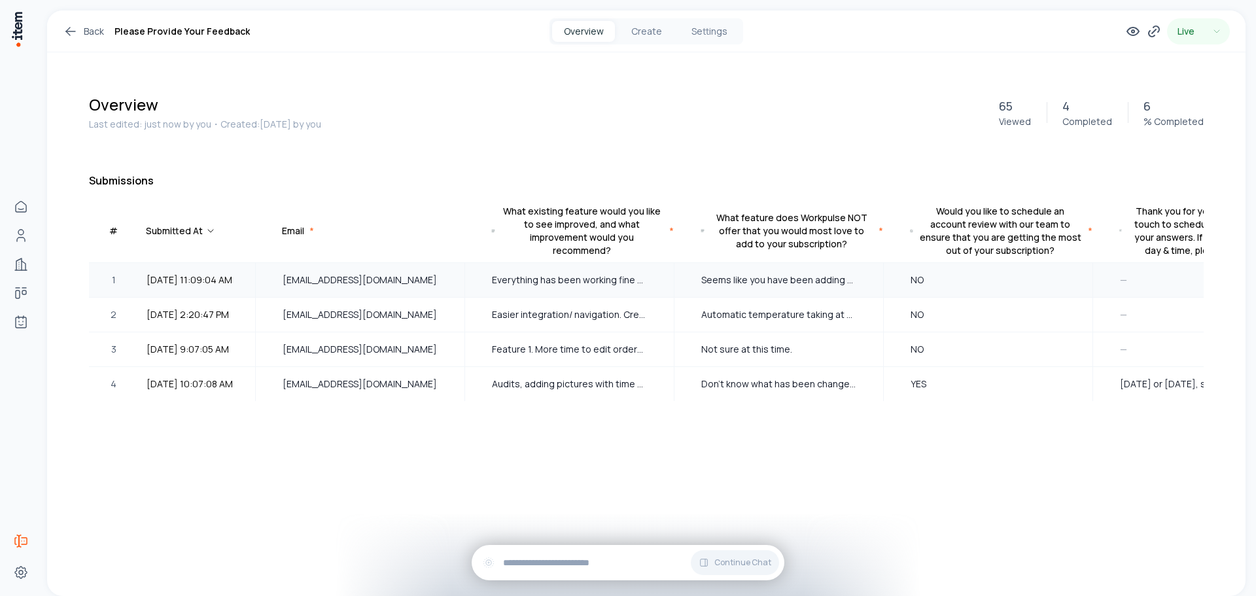
click at [400, 266] on div "rlmmkm8179@gmail.com" at bounding box center [359, 280] width 207 height 33
drag, startPoint x: 482, startPoint y: 264, endPoint x: 489, endPoint y: 266, distance: 8.0
click at [482, 264] on tr "1 9/30/2025, 11:09:04 AM rlmmkm8179@gmail.com Everything has been working fine …" at bounding box center [696, 280] width 1214 height 35
drag, startPoint x: 493, startPoint y: 279, endPoint x: 551, endPoint y: 281, distance: 57.6
drag, startPoint x: 495, startPoint y: 282, endPoint x: 665, endPoint y: 289, distance: 169.6
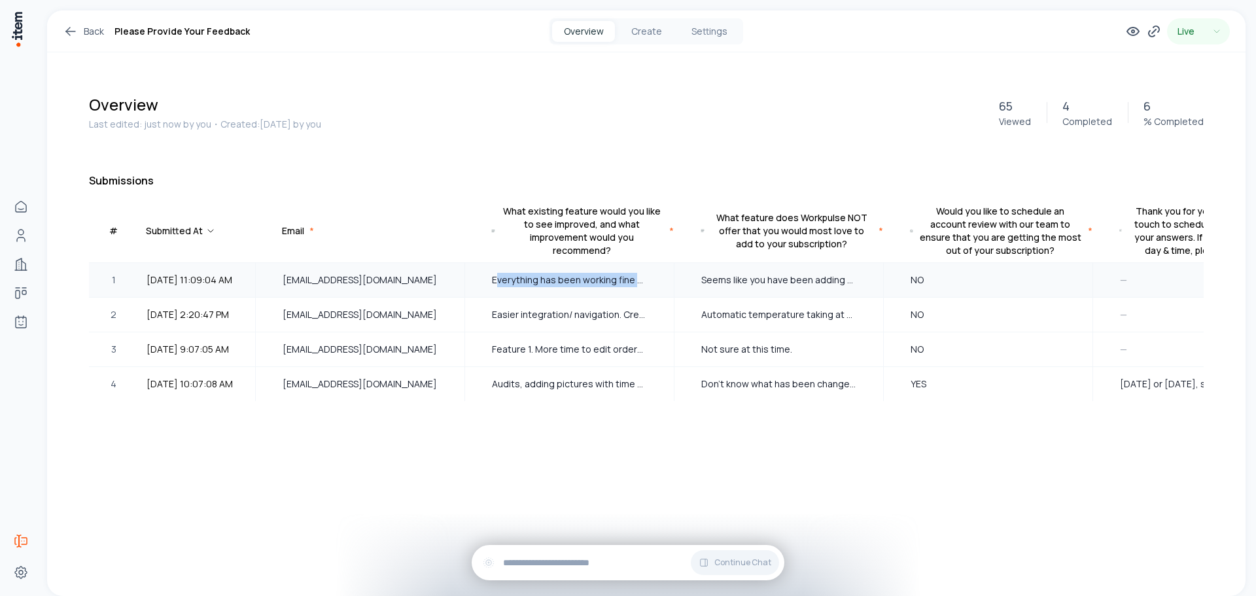
click at [665, 289] on div "Everything has been working fine so far" at bounding box center [569, 280] width 207 height 33
click at [1133, 35] on icon at bounding box center [1133, 31] width 12 height 8
click at [584, 122] on p "Last edited: 1 min ago by you ・Created: September 16, 2025 by you" at bounding box center [536, 124] width 894 height 13
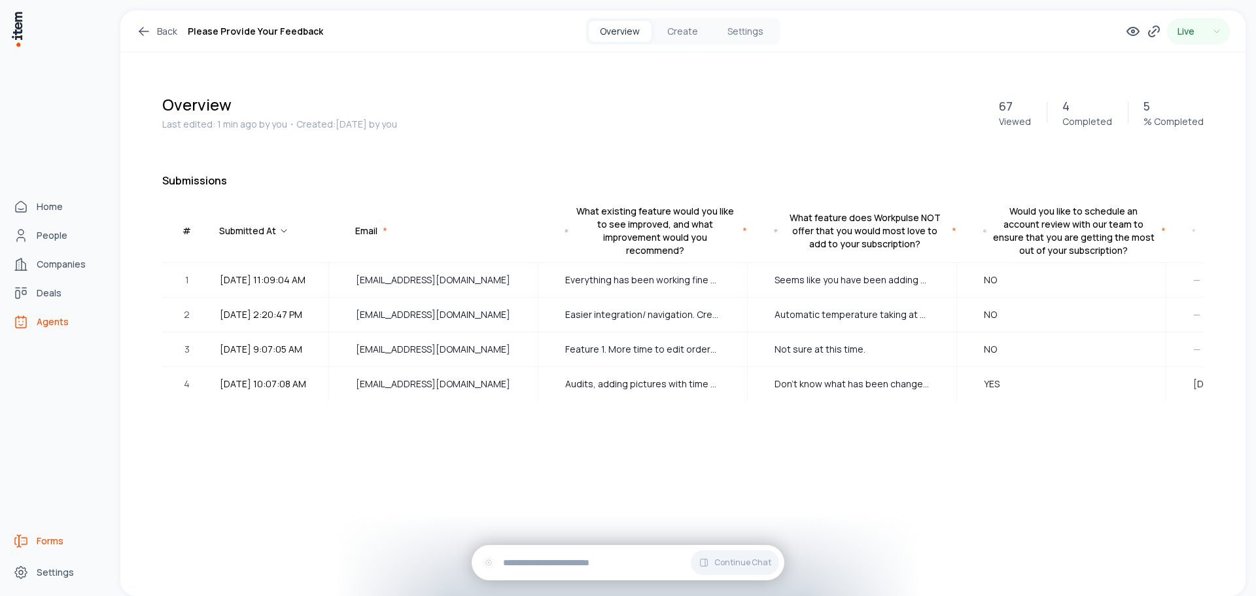
click at [62, 325] on span "Agents" at bounding box center [53, 321] width 32 height 13
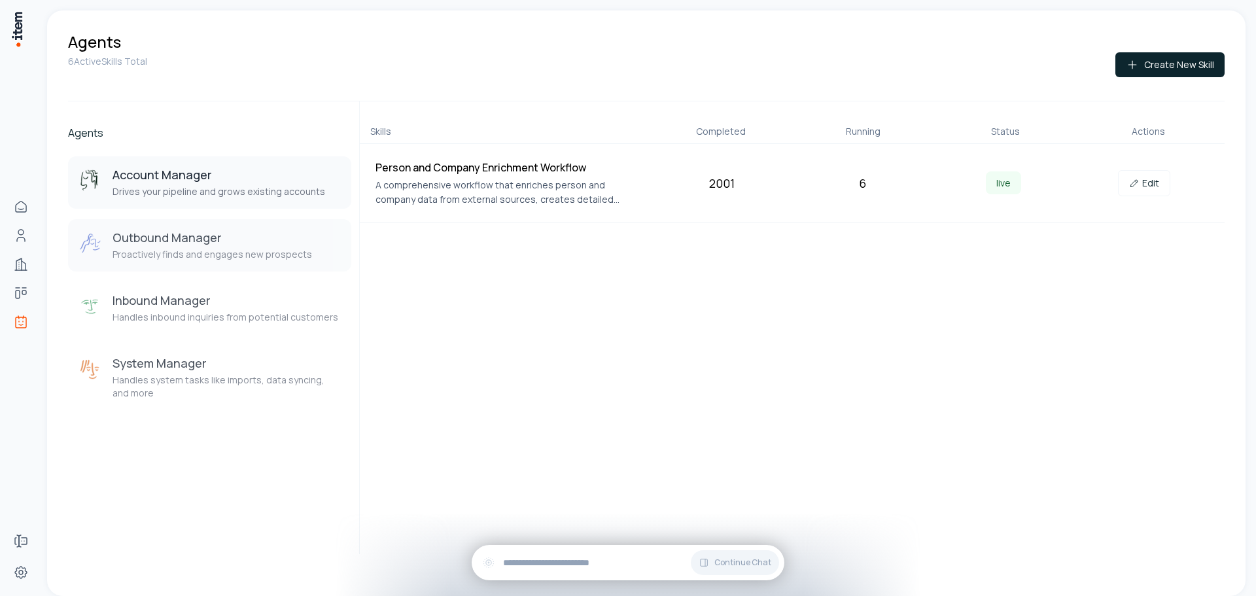
click at [219, 242] on h3 "Outbound Manager" at bounding box center [213, 238] width 200 height 16
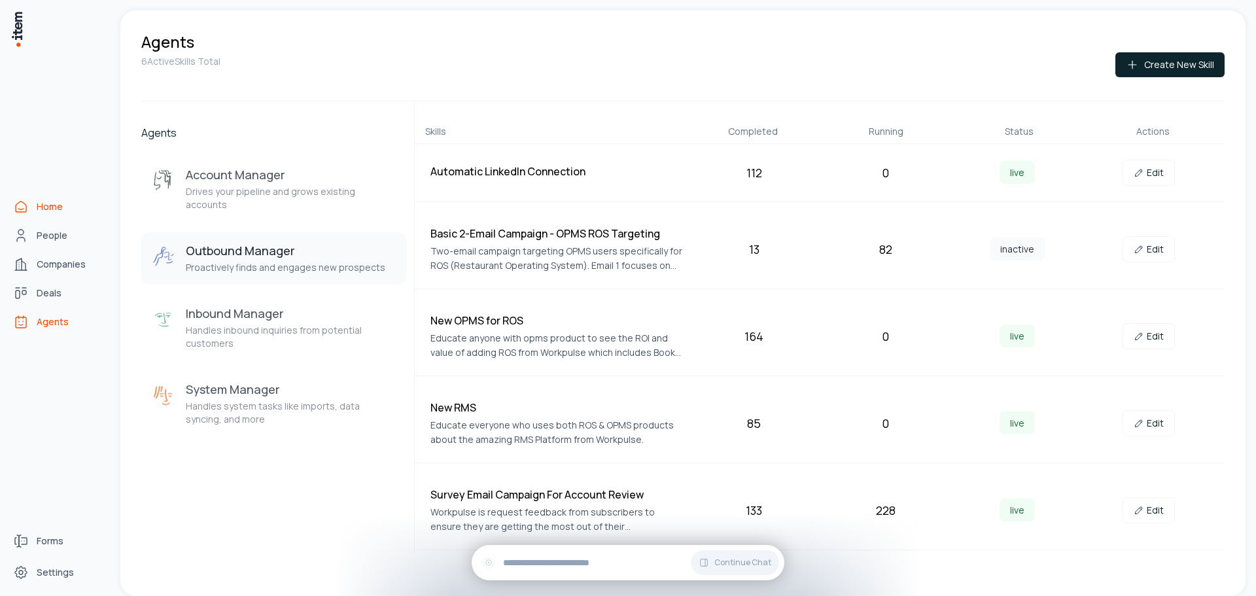
click at [25, 203] on icon "Home" at bounding box center [21, 207] width 16 height 16
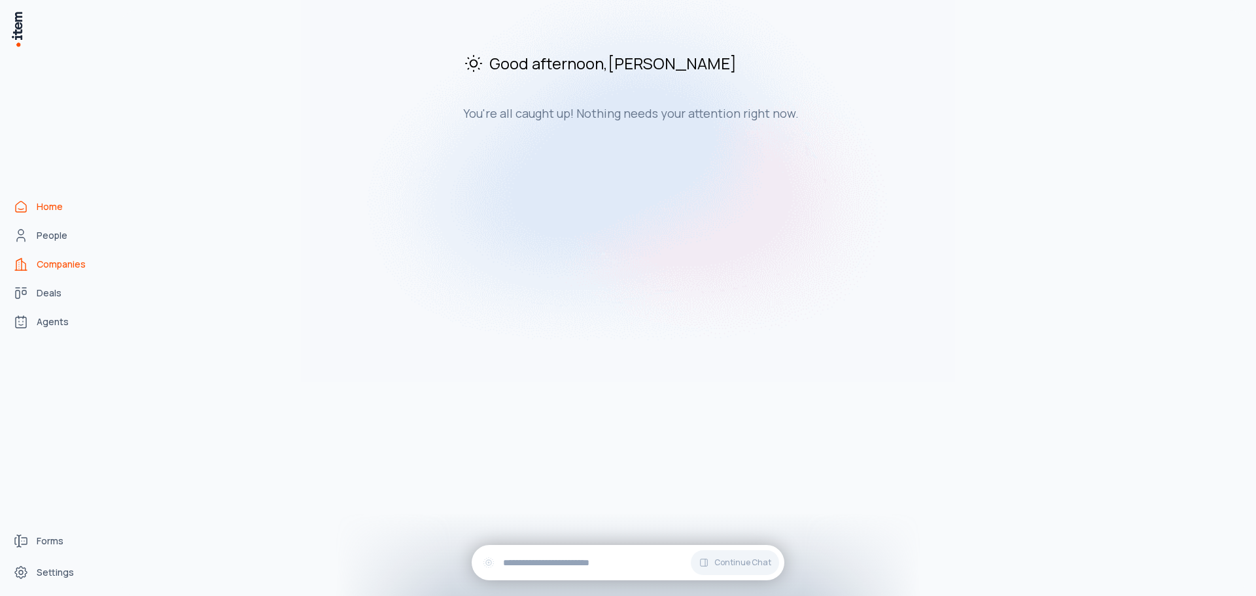
click at [67, 262] on span "Companies" at bounding box center [61, 264] width 49 height 13
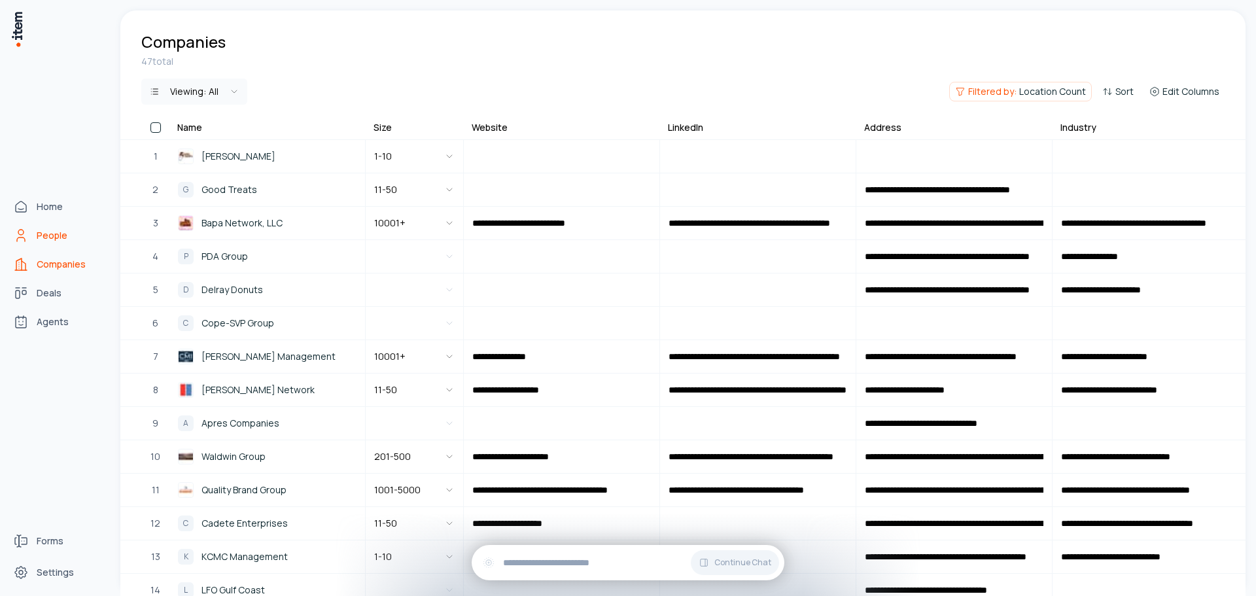
click at [65, 230] on span "People" at bounding box center [52, 235] width 31 height 13
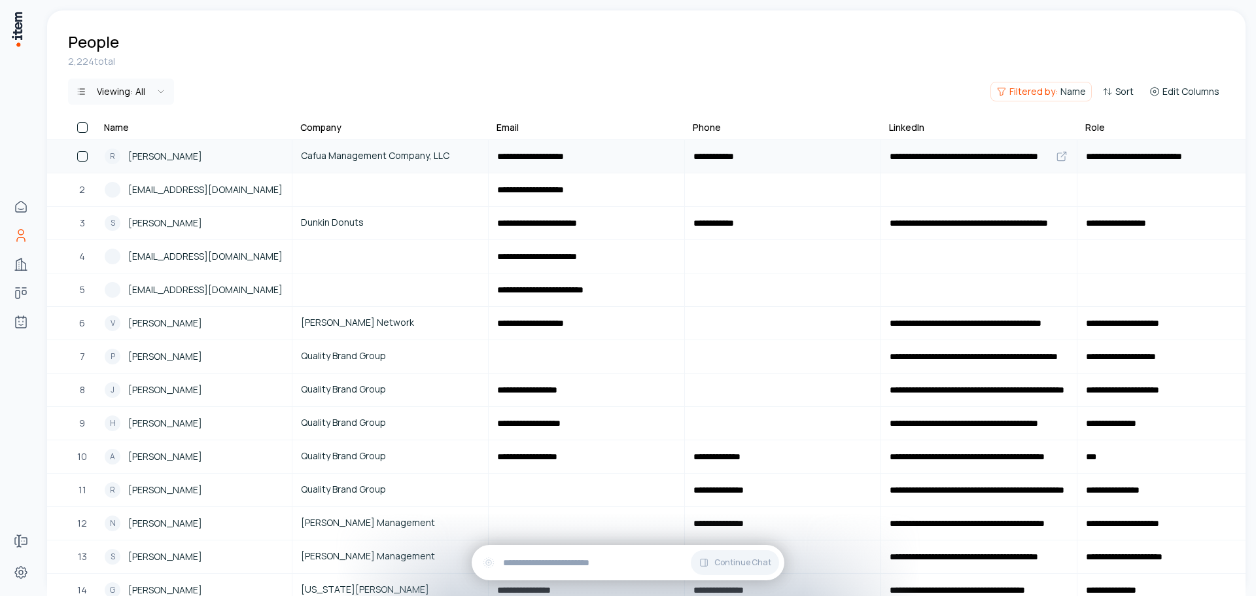
click at [259, 160] on div "R Rick McCarthy" at bounding box center [194, 157] width 179 height 16
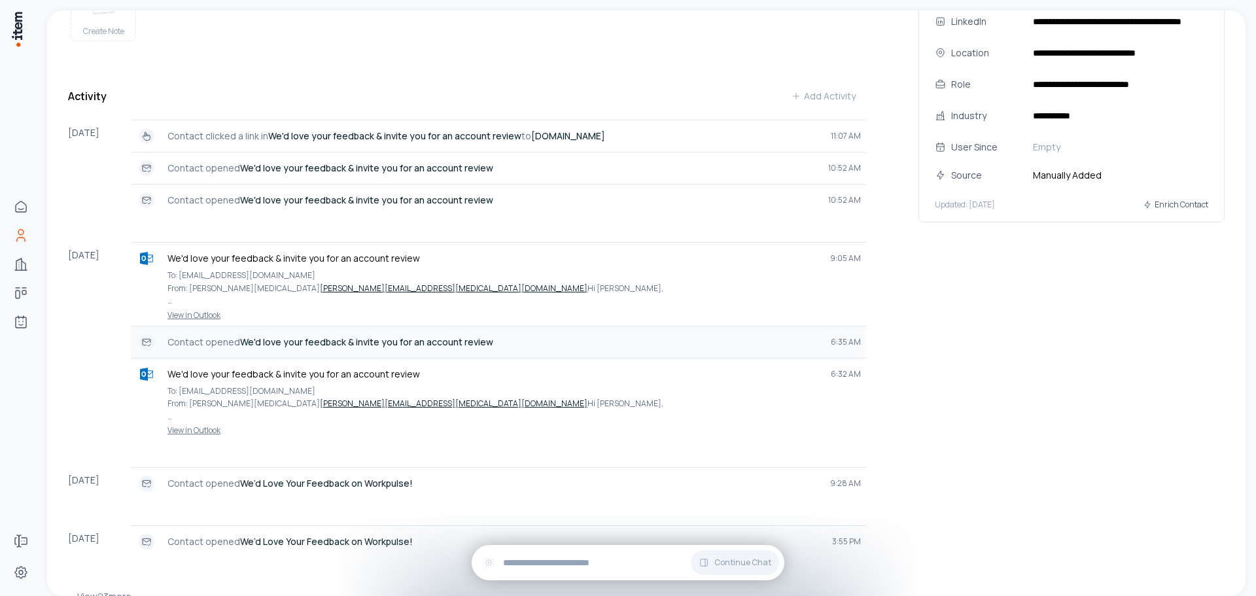
scroll to position [14, 0]
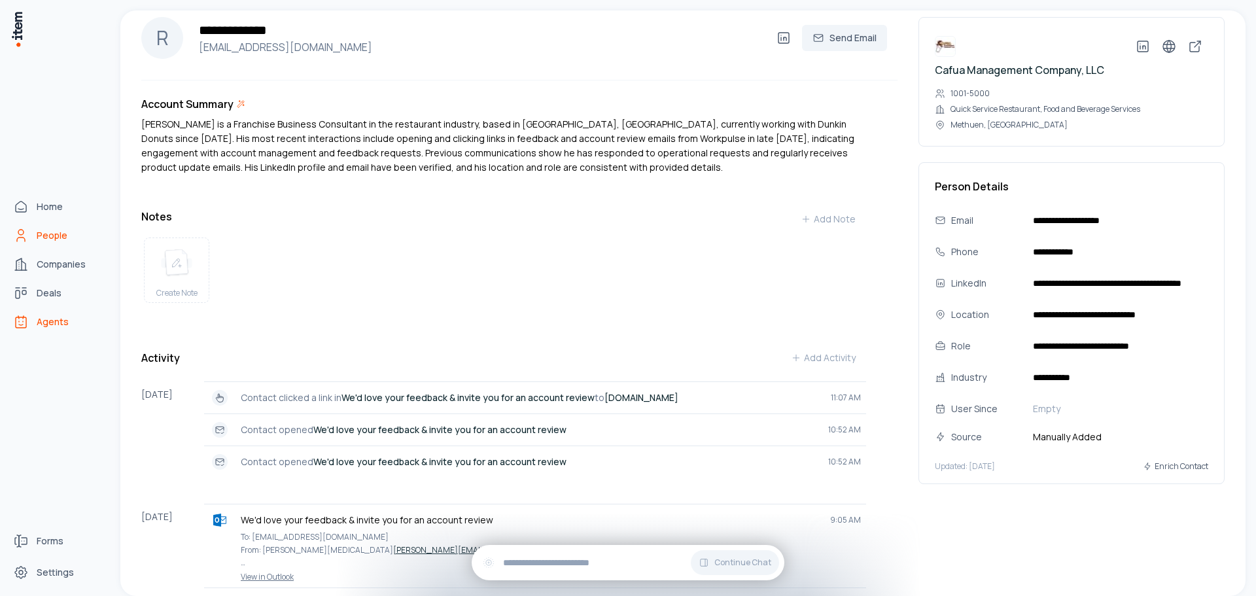
click at [53, 323] on span "Agents" at bounding box center [53, 321] width 32 height 13
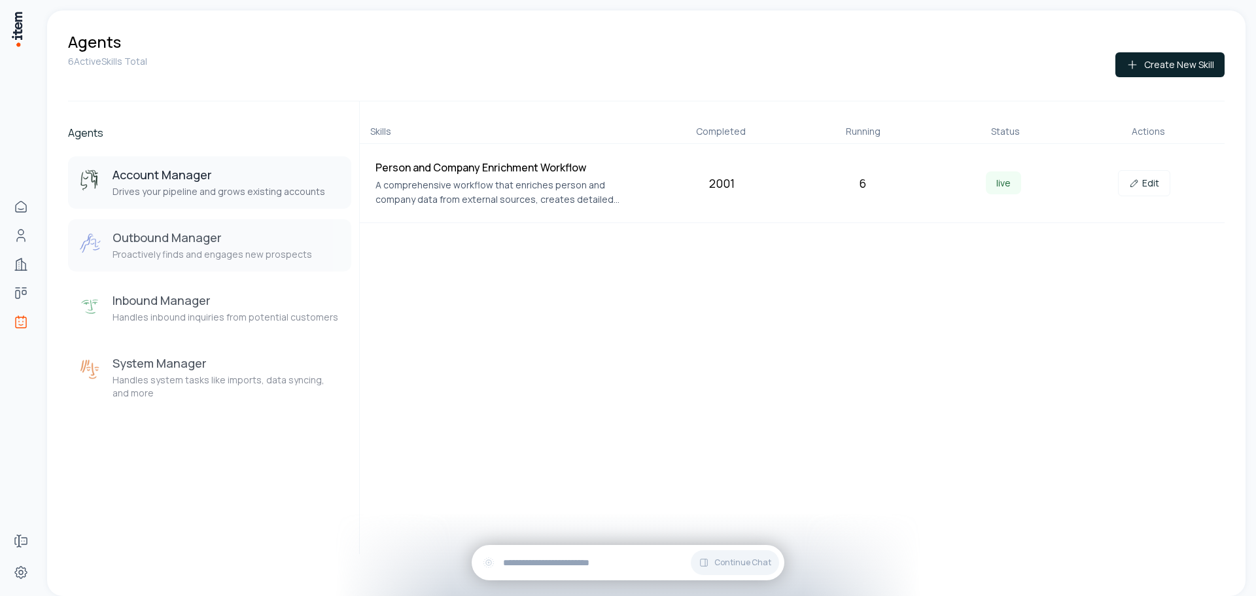
click at [206, 234] on h3 "Outbound Manager" at bounding box center [213, 238] width 200 height 16
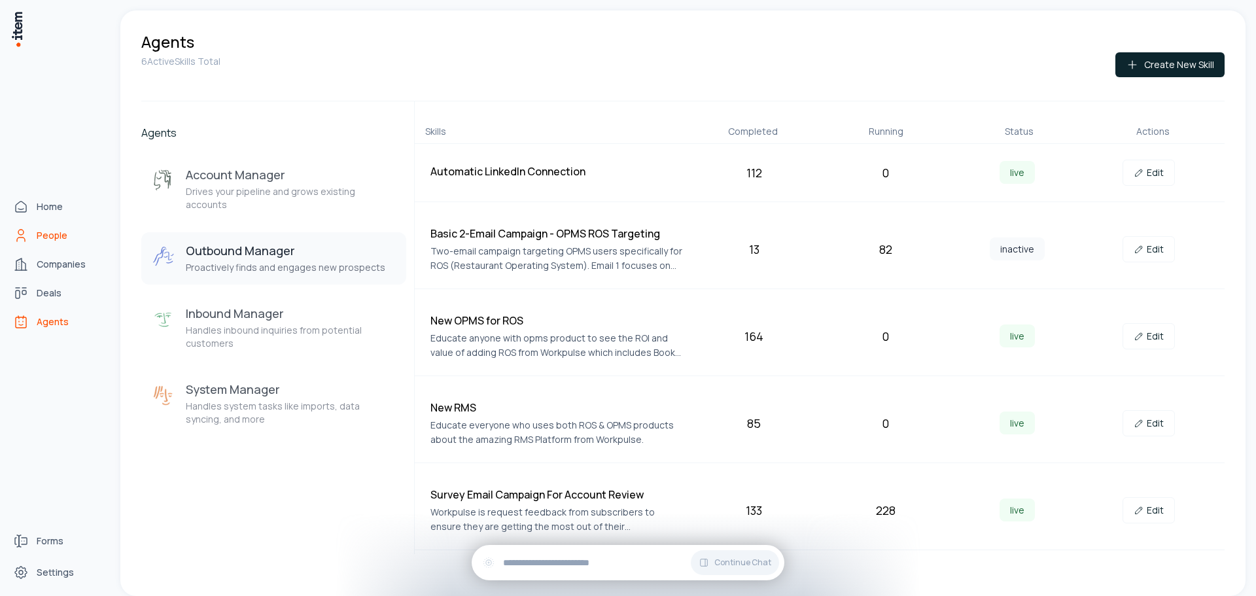
click at [55, 232] on span "People" at bounding box center [52, 235] width 31 height 13
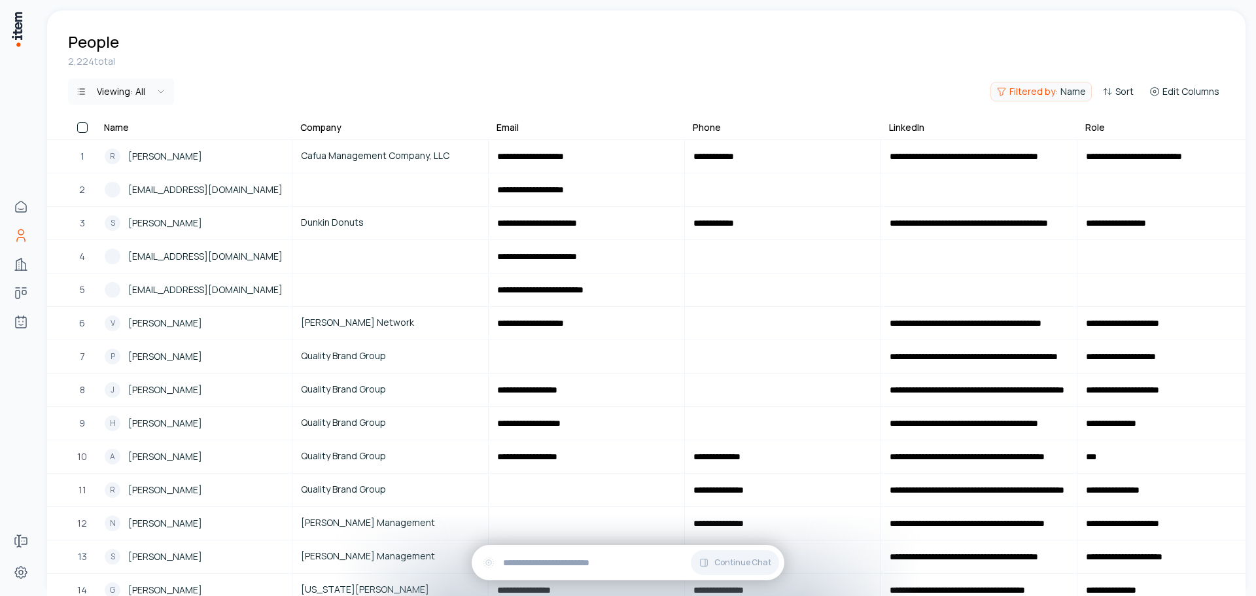
click at [1053, 98] on button "Filtered by: Name" at bounding box center [1041, 92] width 101 height 20
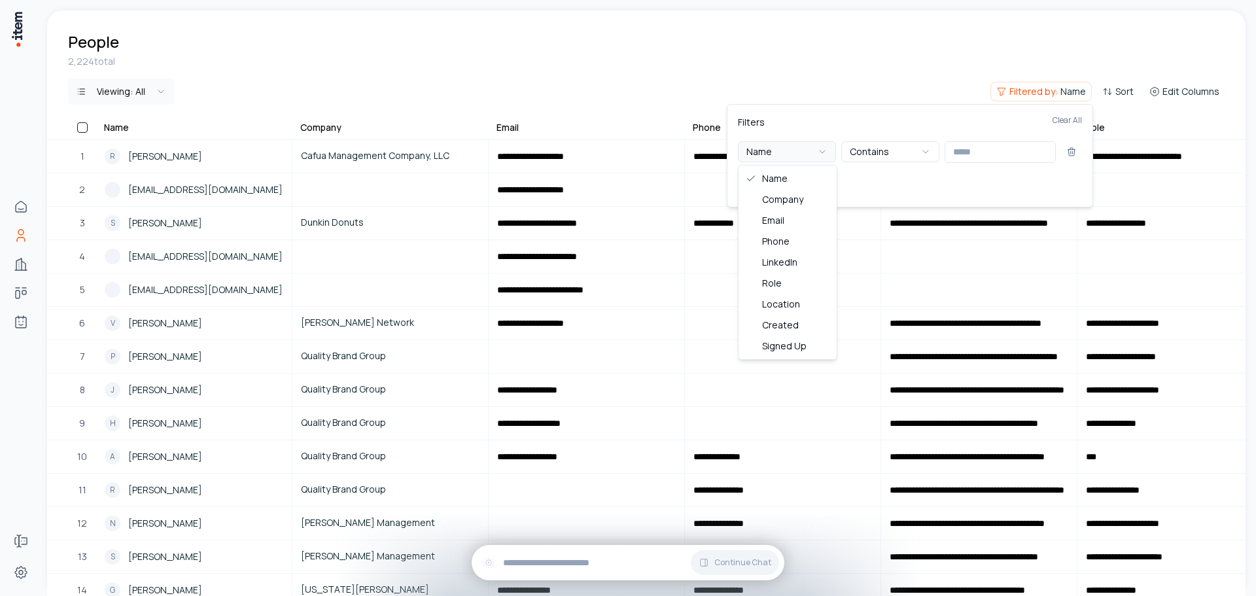
click at [828, 151] on button "Name" at bounding box center [787, 151] width 98 height 21
click at [720, 66] on html "**********" at bounding box center [628, 298] width 1256 height 596
click at [812, 59] on html "**********" at bounding box center [628, 298] width 1256 height 596
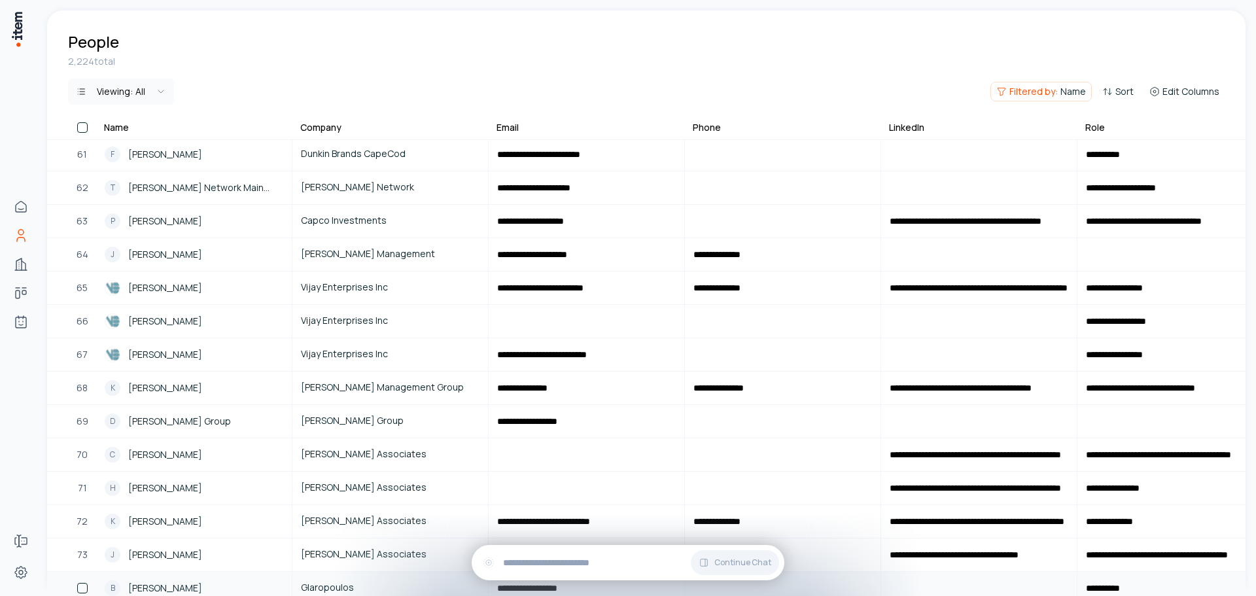
scroll to position [2266, 0]
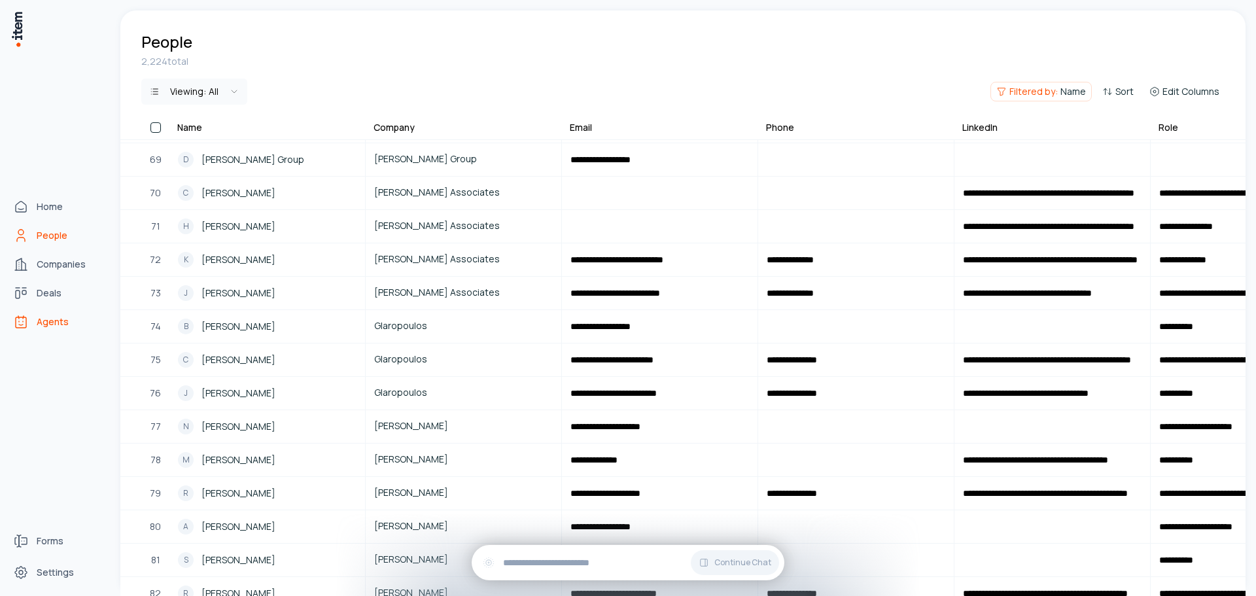
click at [56, 321] on span "Agents" at bounding box center [53, 321] width 32 height 13
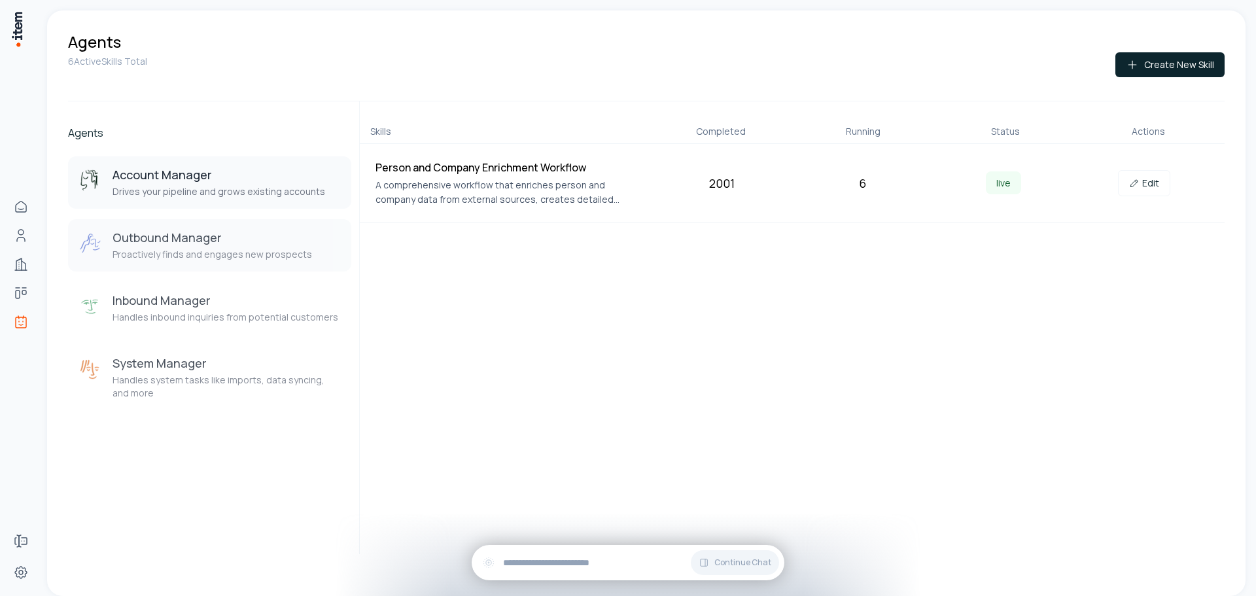
click at [250, 249] on p "Proactively finds and engages new prospects" at bounding box center [213, 254] width 200 height 13
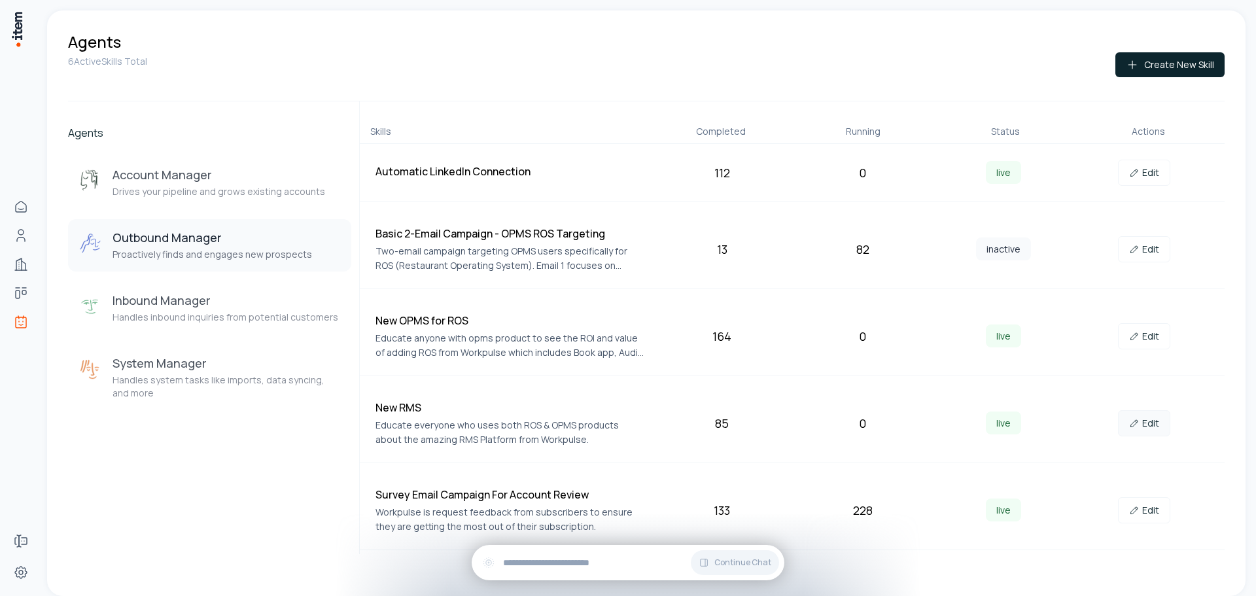
click at [1149, 421] on link "Edit" at bounding box center [1144, 423] width 52 height 26
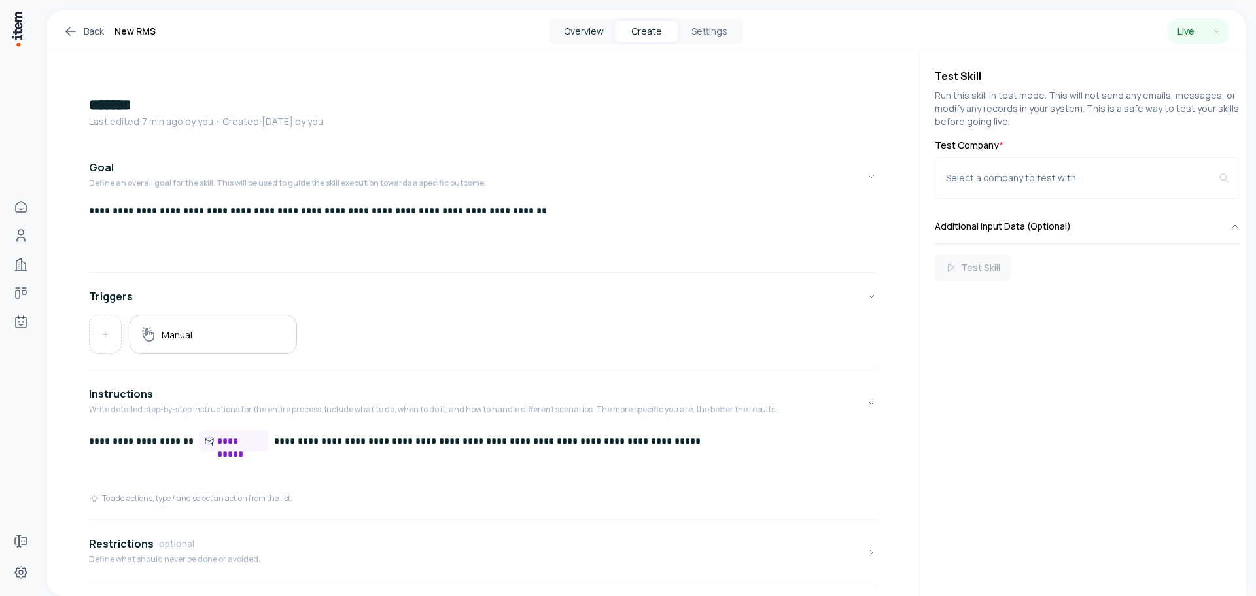
click at [584, 39] on button "Overview" at bounding box center [583, 31] width 63 height 21
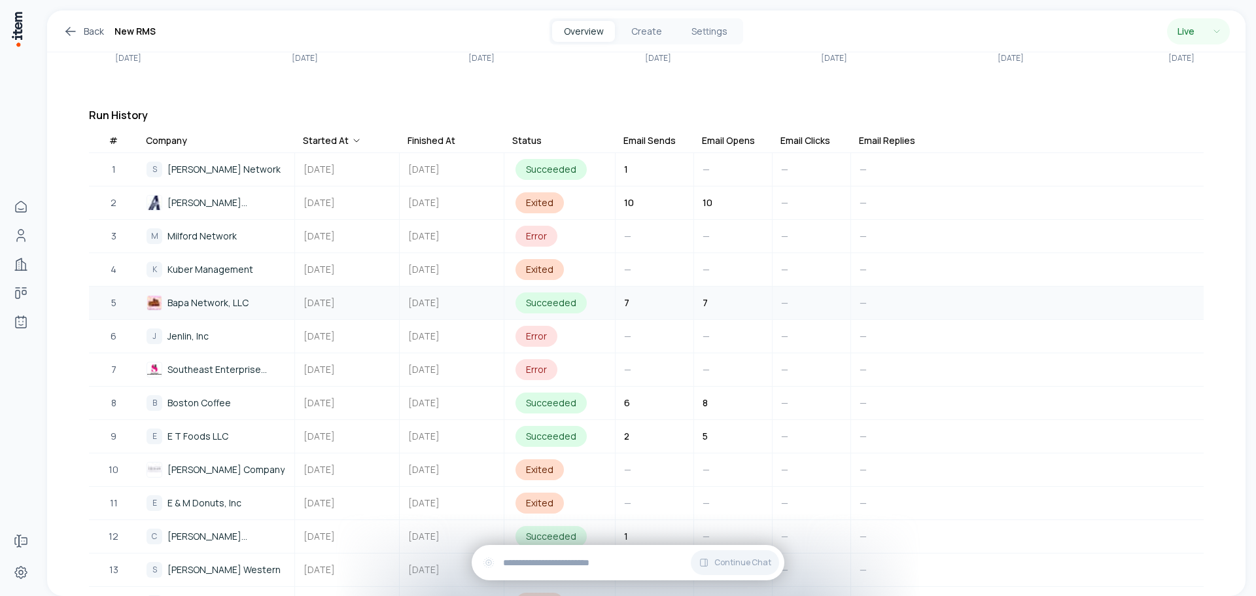
scroll to position [327, 0]
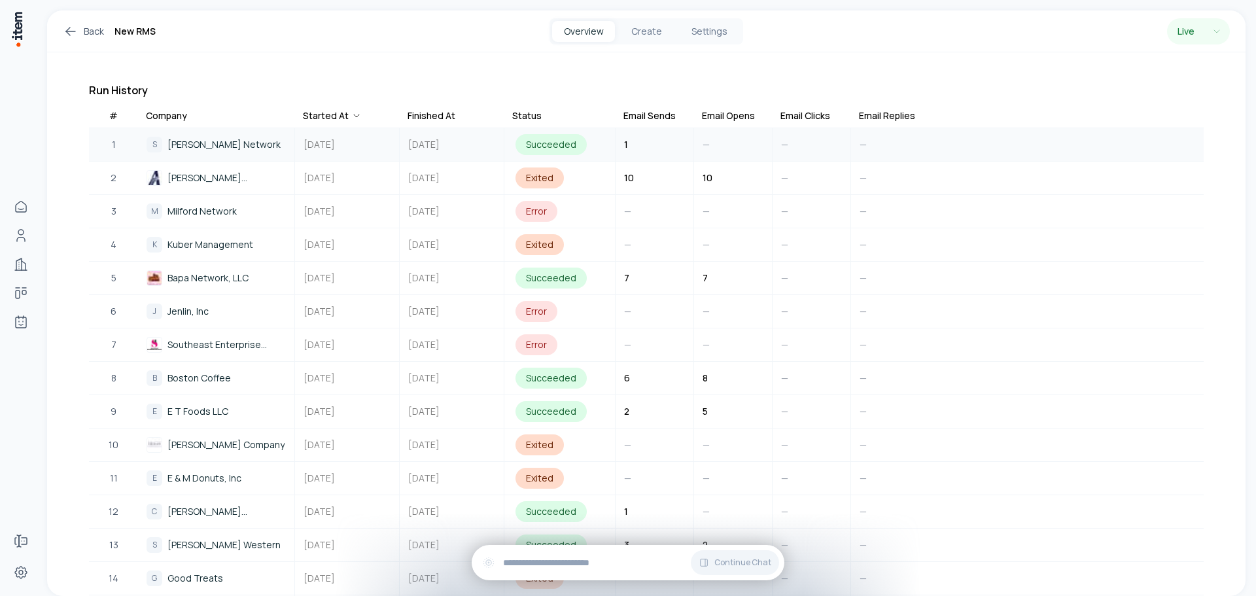
click at [205, 147] on span "Serpa Network" at bounding box center [224, 144] width 113 height 14
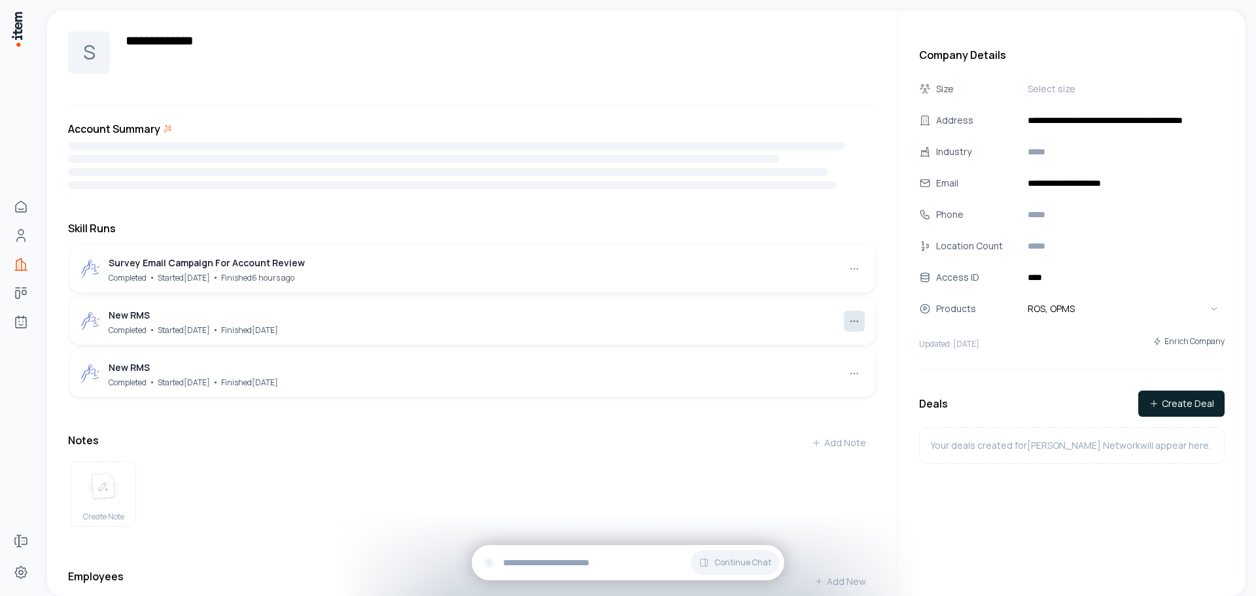
click at [846, 319] on html "**********" at bounding box center [628, 298] width 1256 height 596
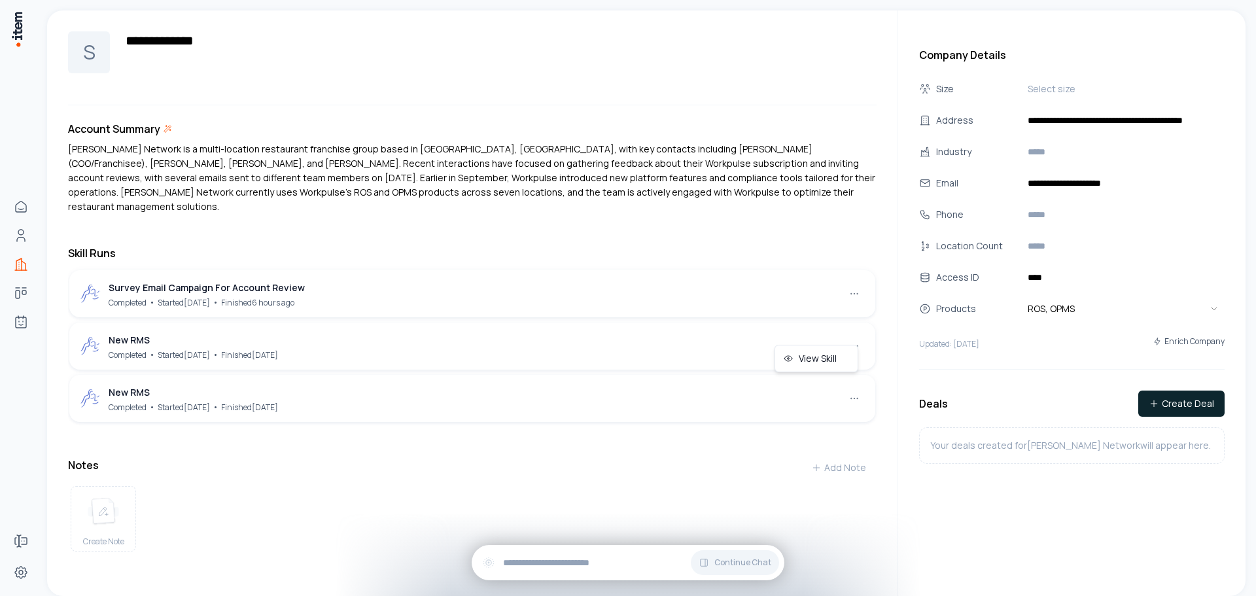
click at [162, 332] on html "**********" at bounding box center [628, 298] width 1256 height 596
click at [162, 333] on div "New RMS" at bounding box center [193, 340] width 169 height 14
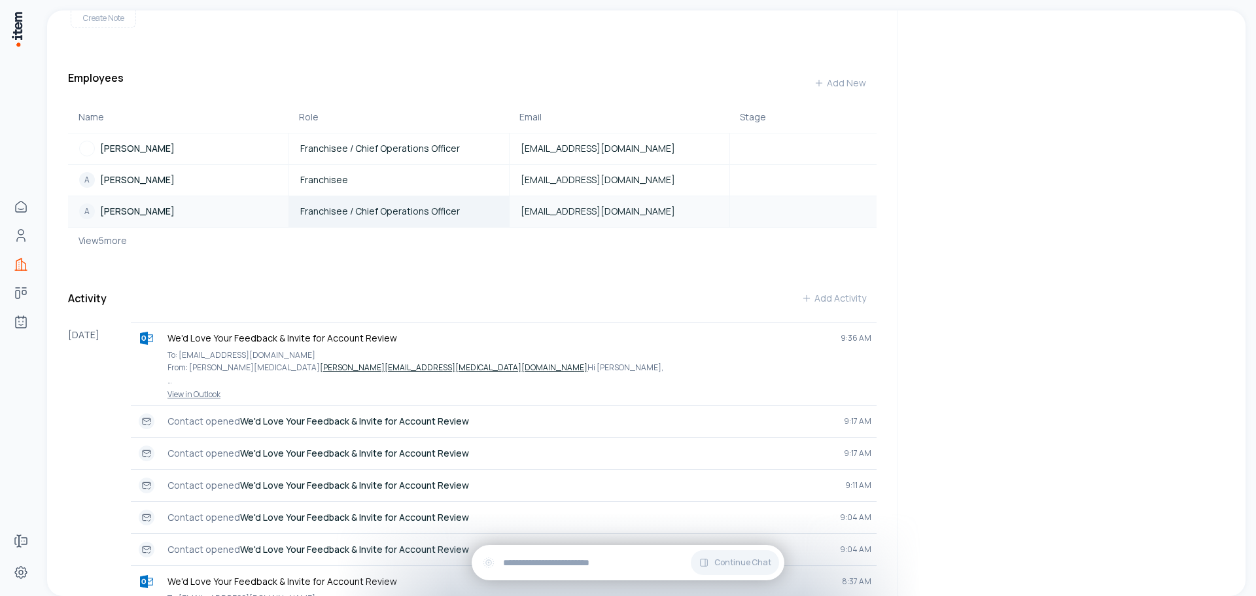
scroll to position [654, 0]
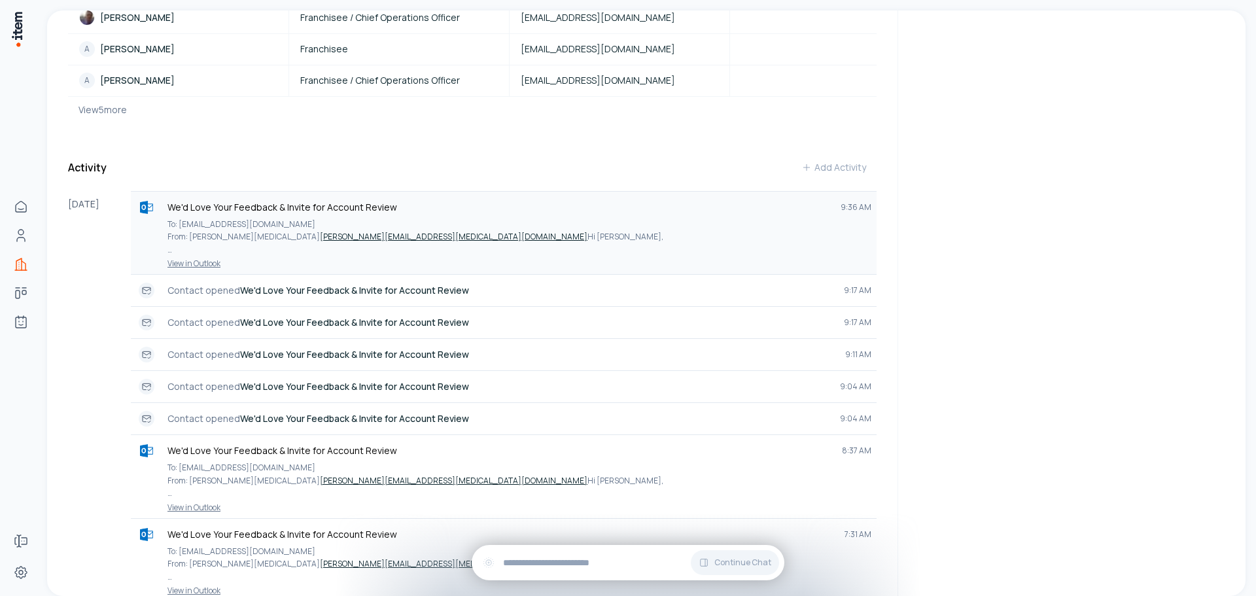
click at [211, 260] on link "View in Outlook" at bounding box center [503, 263] width 735 height 10
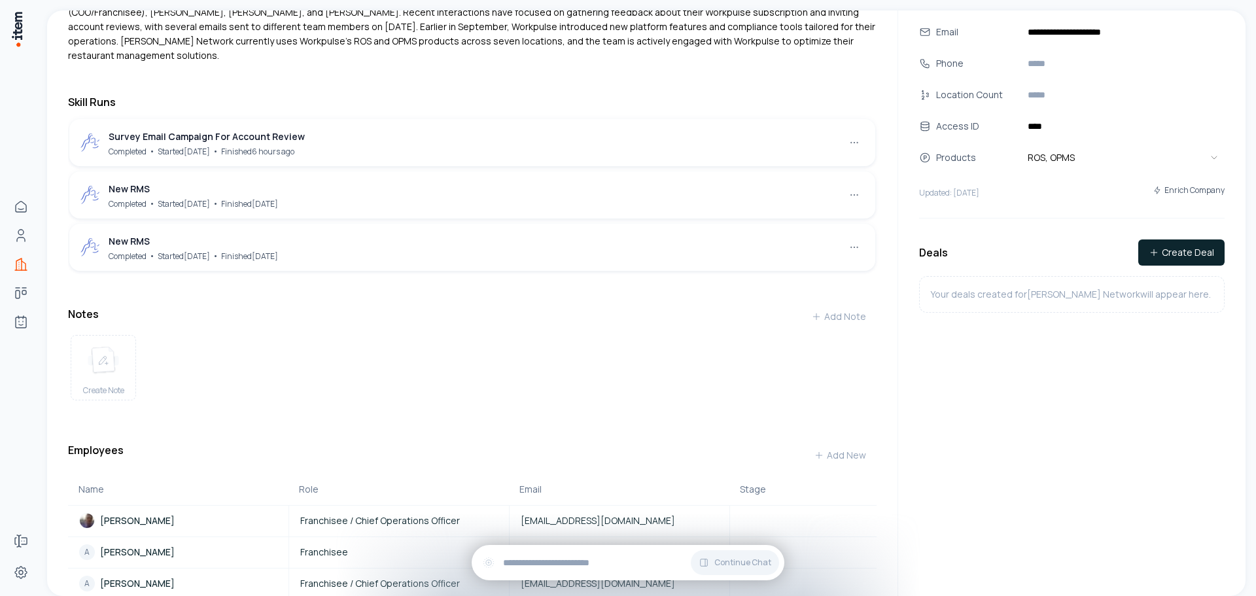
scroll to position [0, 0]
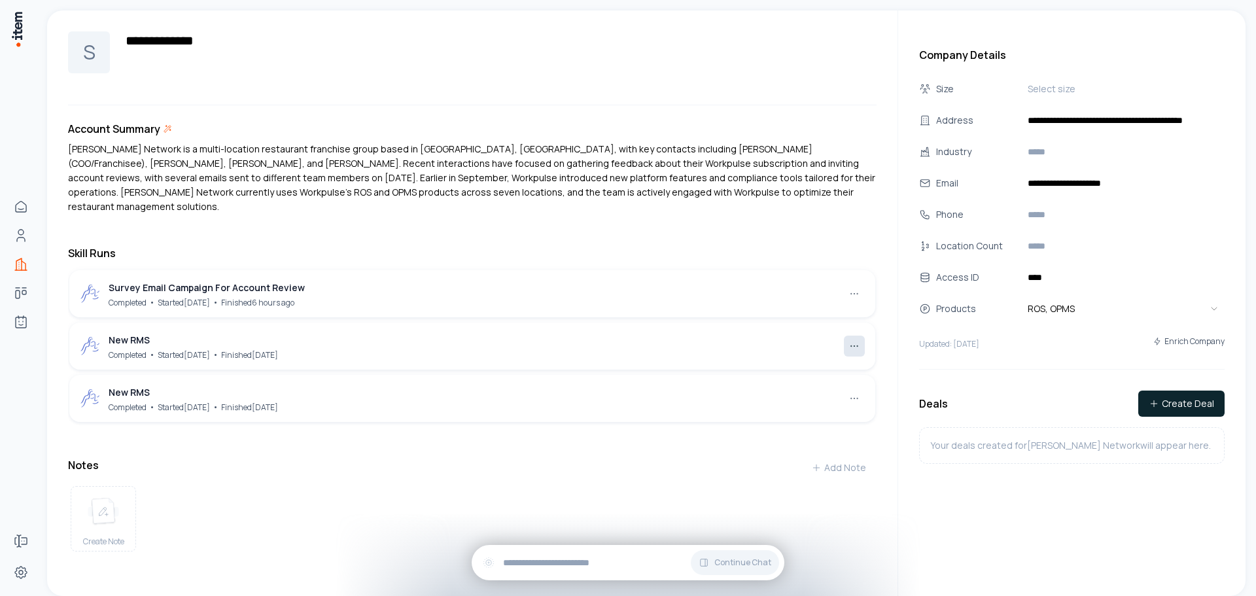
click at [847, 336] on html "**********" at bounding box center [628, 298] width 1256 height 596
click at [461, 330] on html "**********" at bounding box center [628, 298] width 1256 height 596
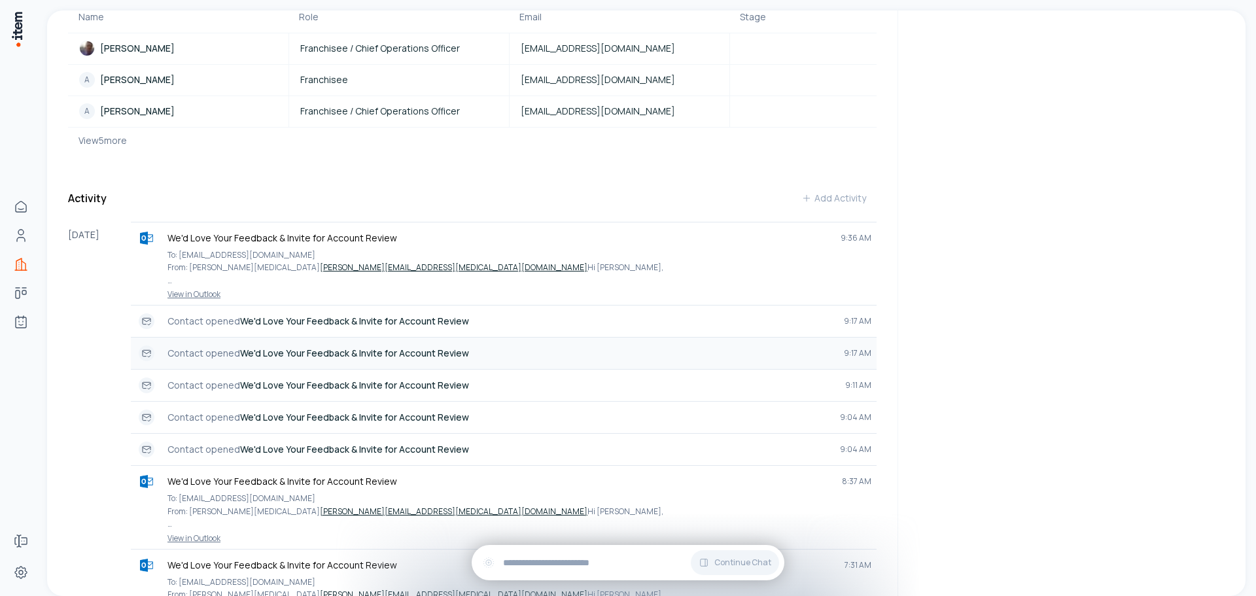
scroll to position [749, 0]
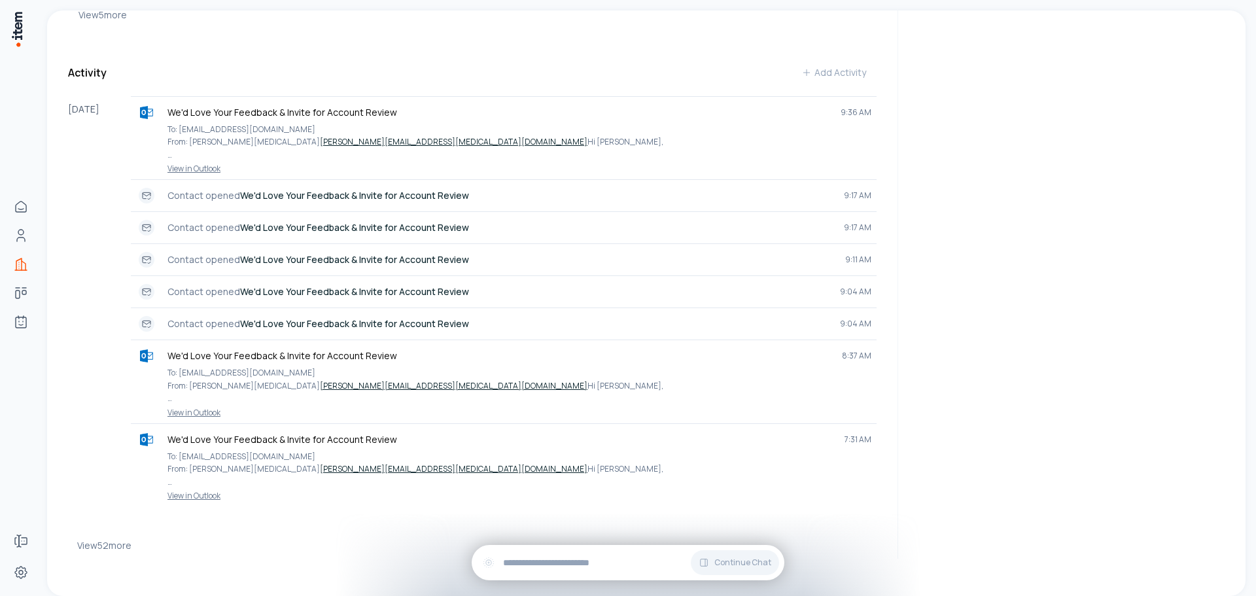
click at [114, 544] on button "View 52 more" at bounding box center [104, 546] width 54 height 26
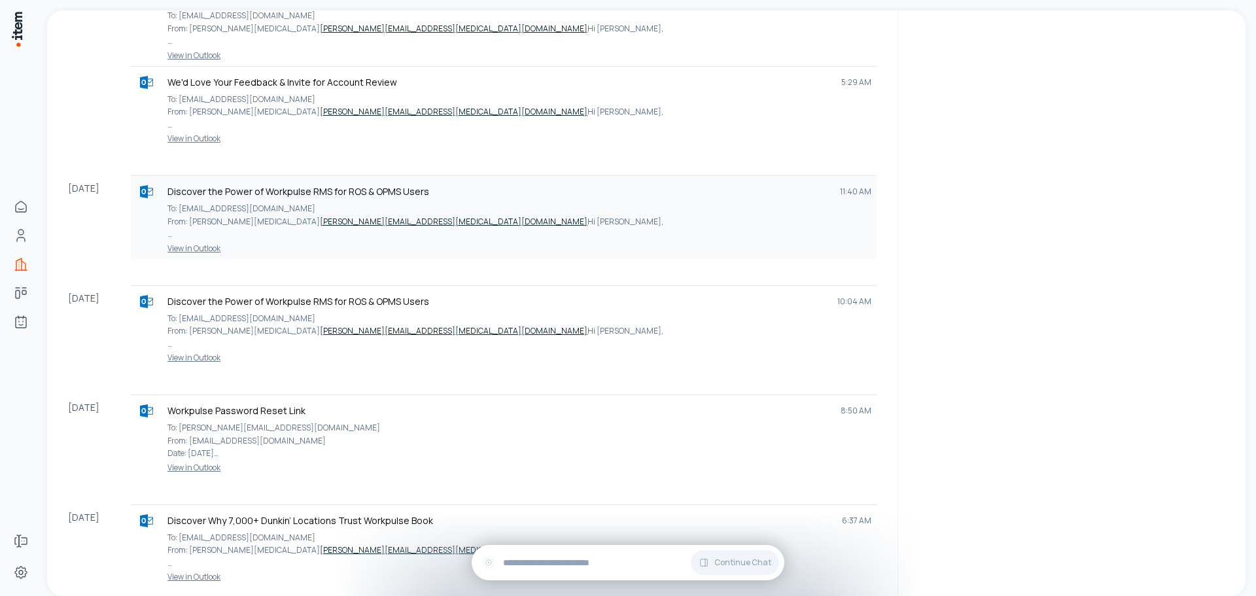
scroll to position [1273, 0]
click at [196, 245] on link "View in Outlook" at bounding box center [503, 249] width 735 height 10
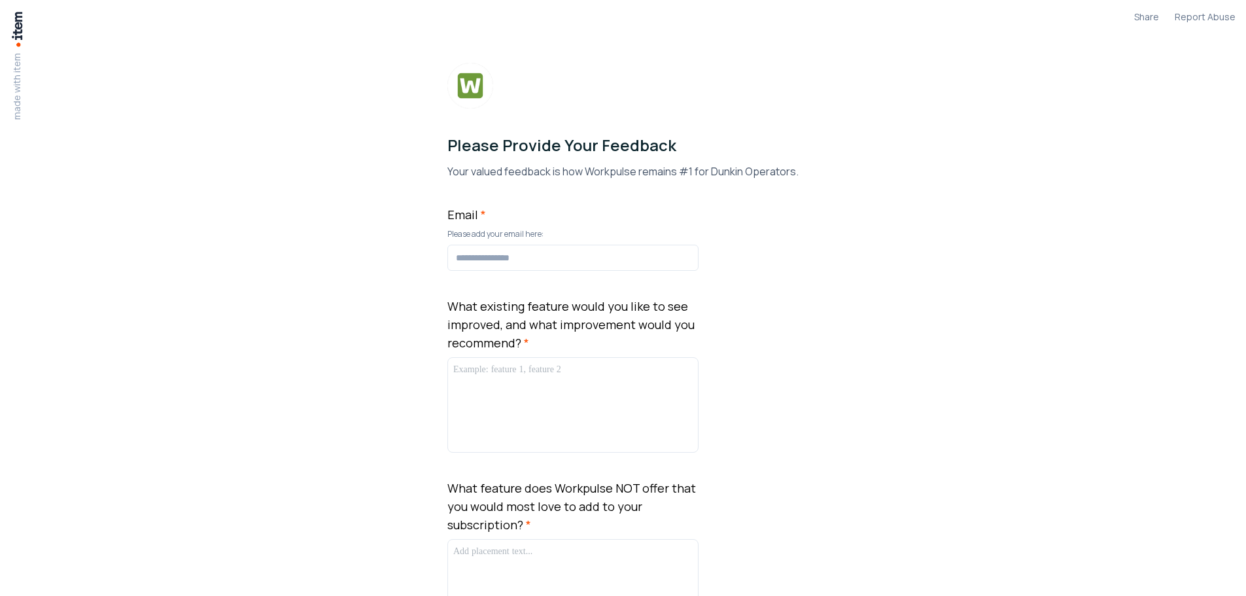
click at [22, 26] on img at bounding box center [16, 28] width 13 height 37
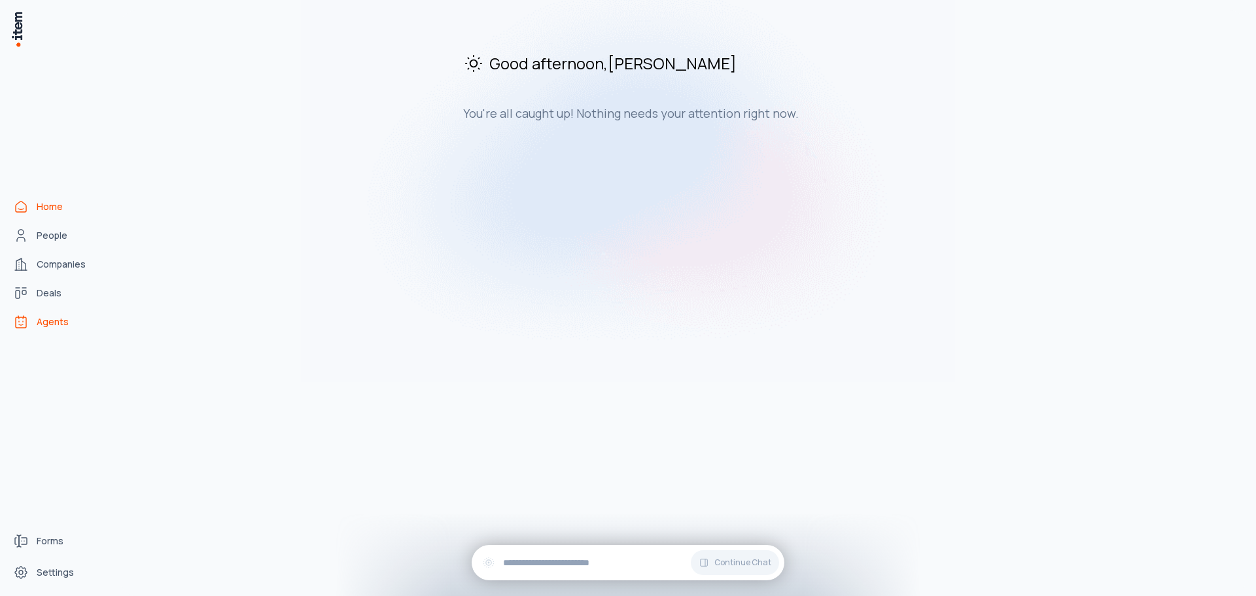
click at [63, 321] on span "Agents" at bounding box center [53, 321] width 32 height 13
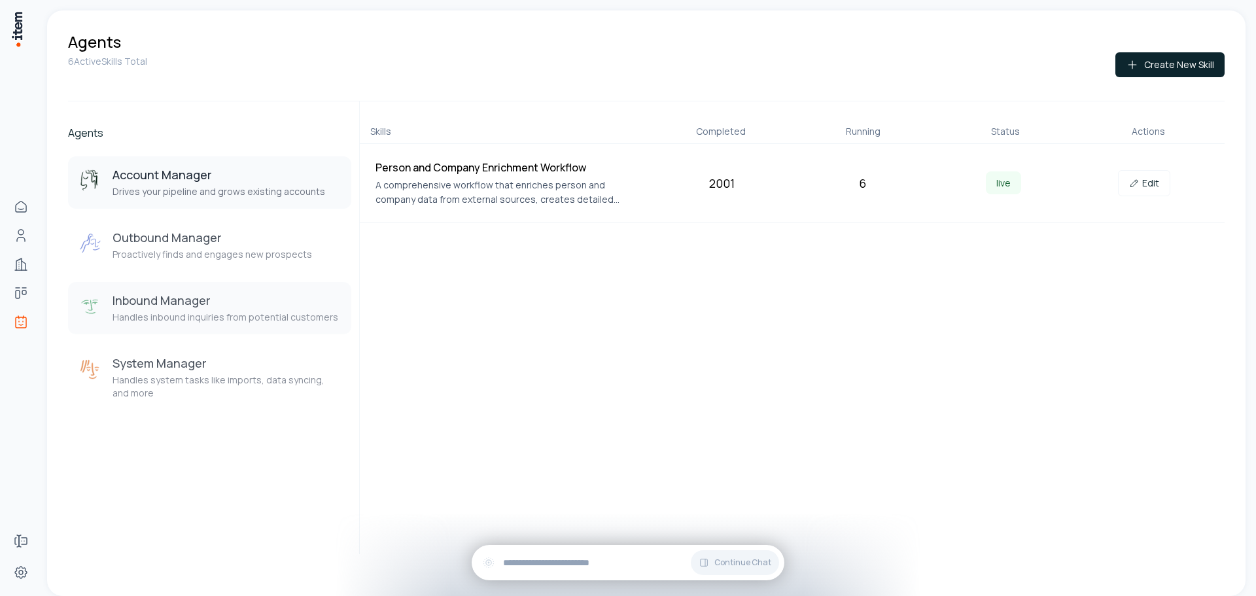
click at [246, 305] on h3 "Inbound Manager" at bounding box center [226, 300] width 226 height 16
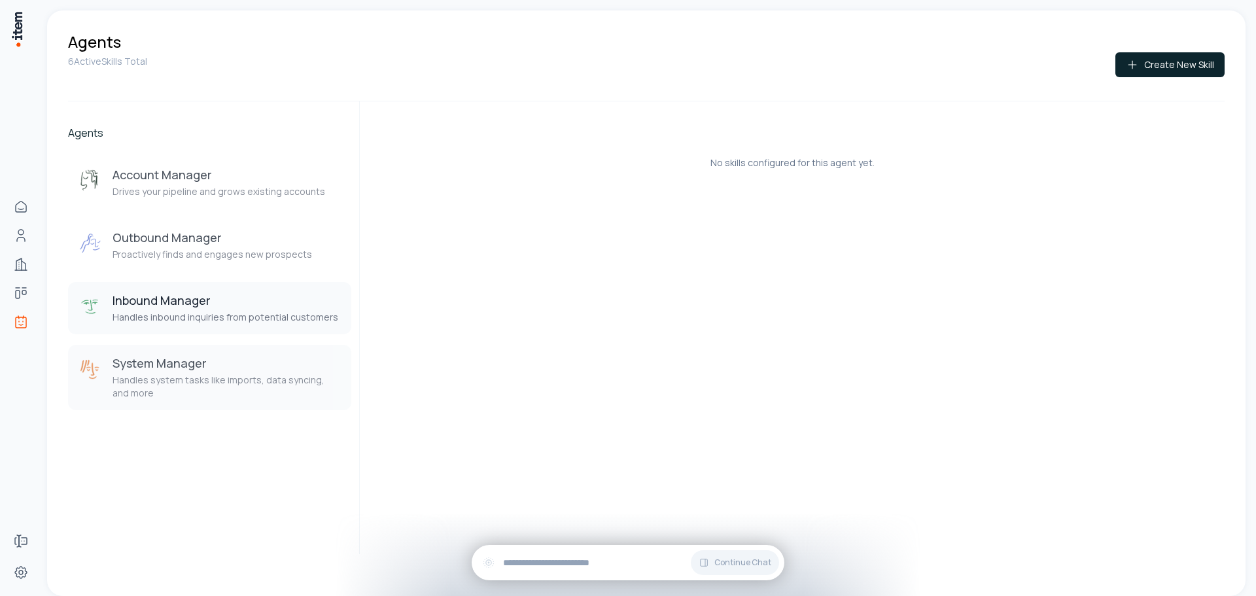
click at [220, 366] on h3 "System Manager" at bounding box center [227, 363] width 228 height 16
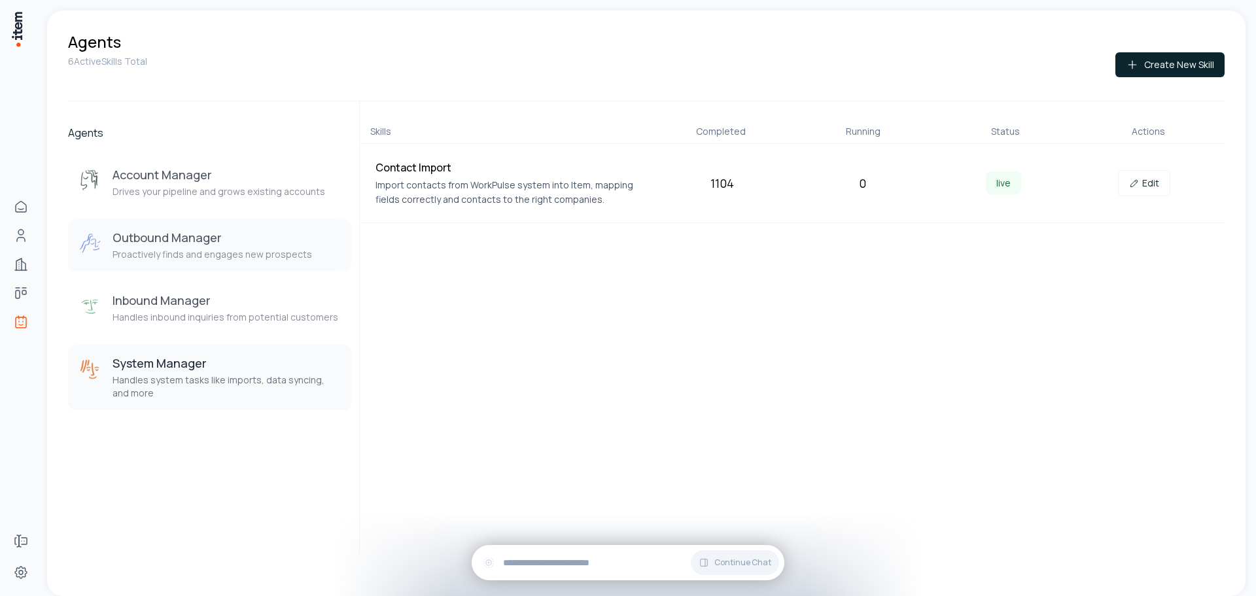
click at [166, 249] on p "Proactively finds and engages new prospects" at bounding box center [213, 254] width 200 height 13
